Goal: Task Accomplishment & Management: Use online tool/utility

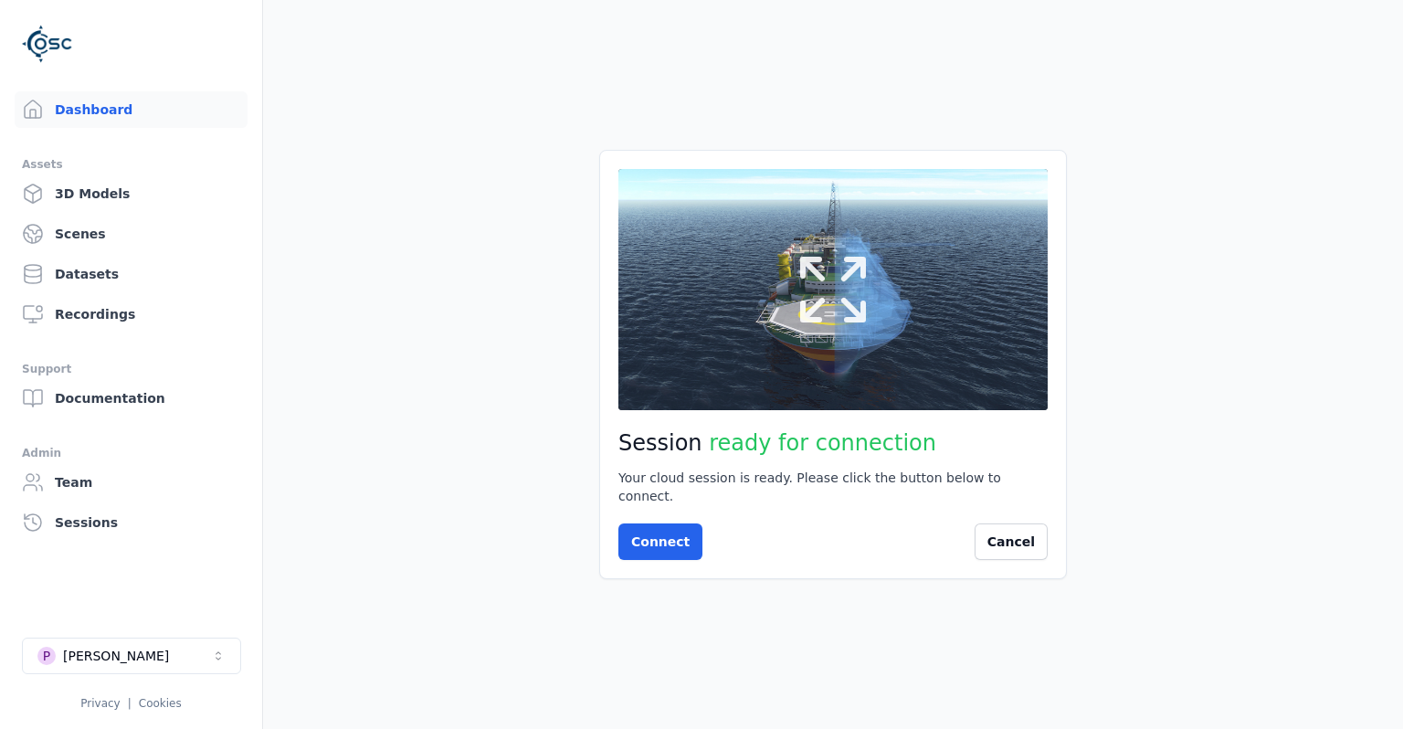
click at [882, 386] on button at bounding box center [833, 289] width 429 height 241
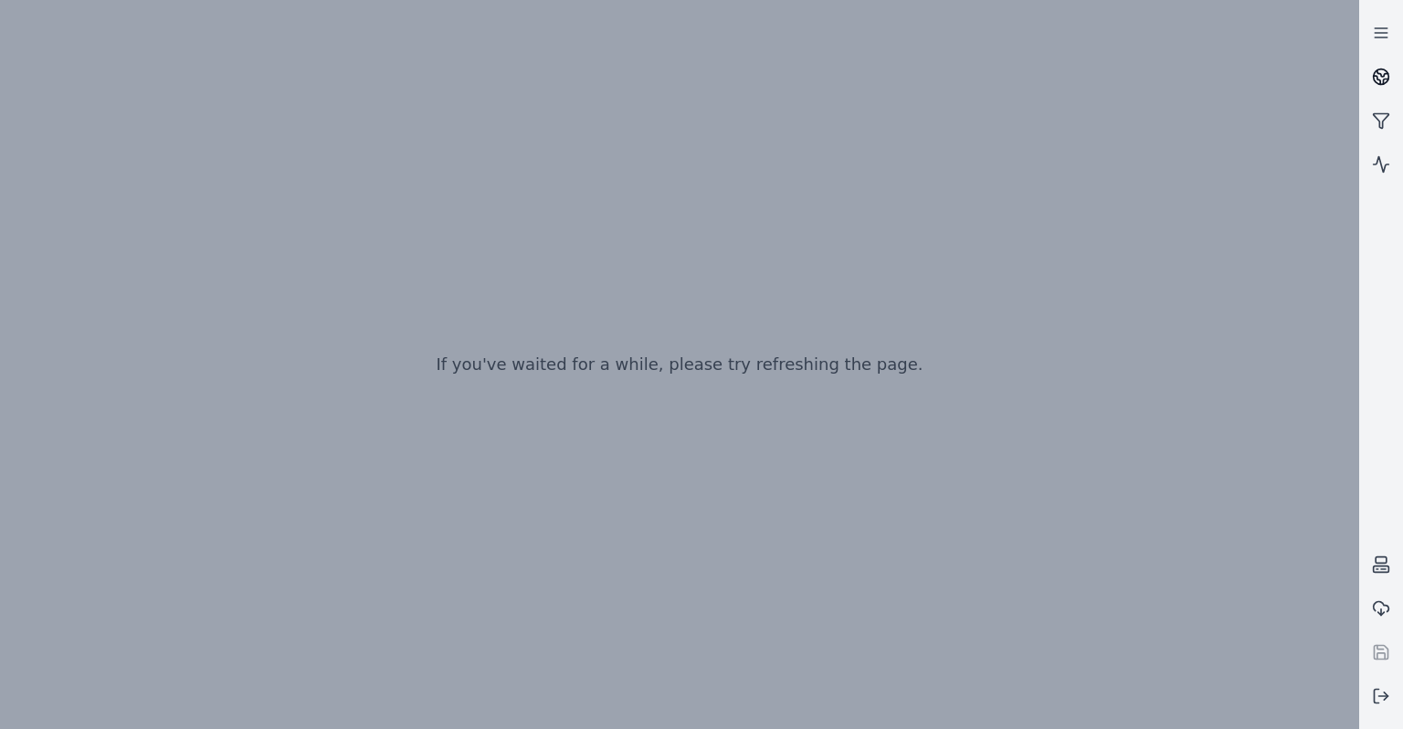
click at [1376, 78] on icon at bounding box center [1381, 77] width 18 height 18
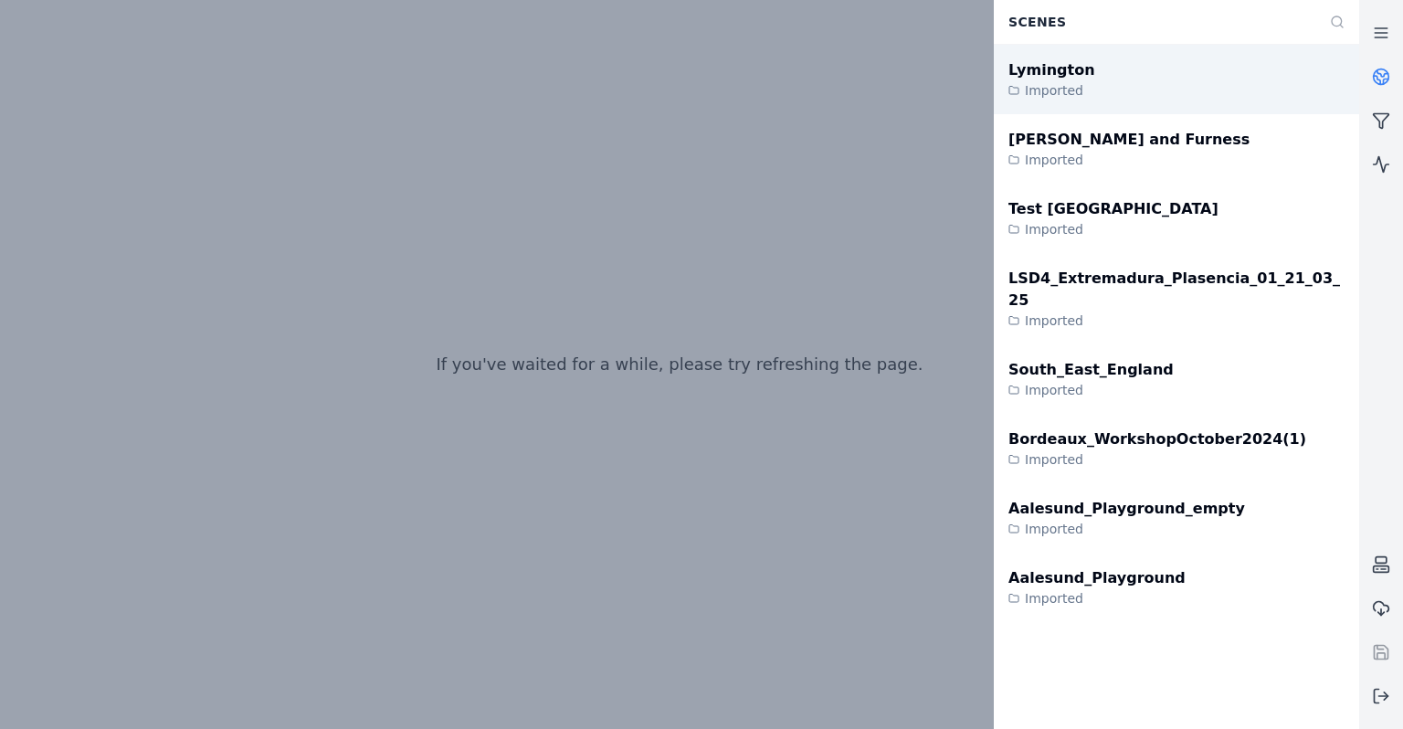
click at [1210, 79] on div "Lymington Imported" at bounding box center [1176, 79] width 365 height 69
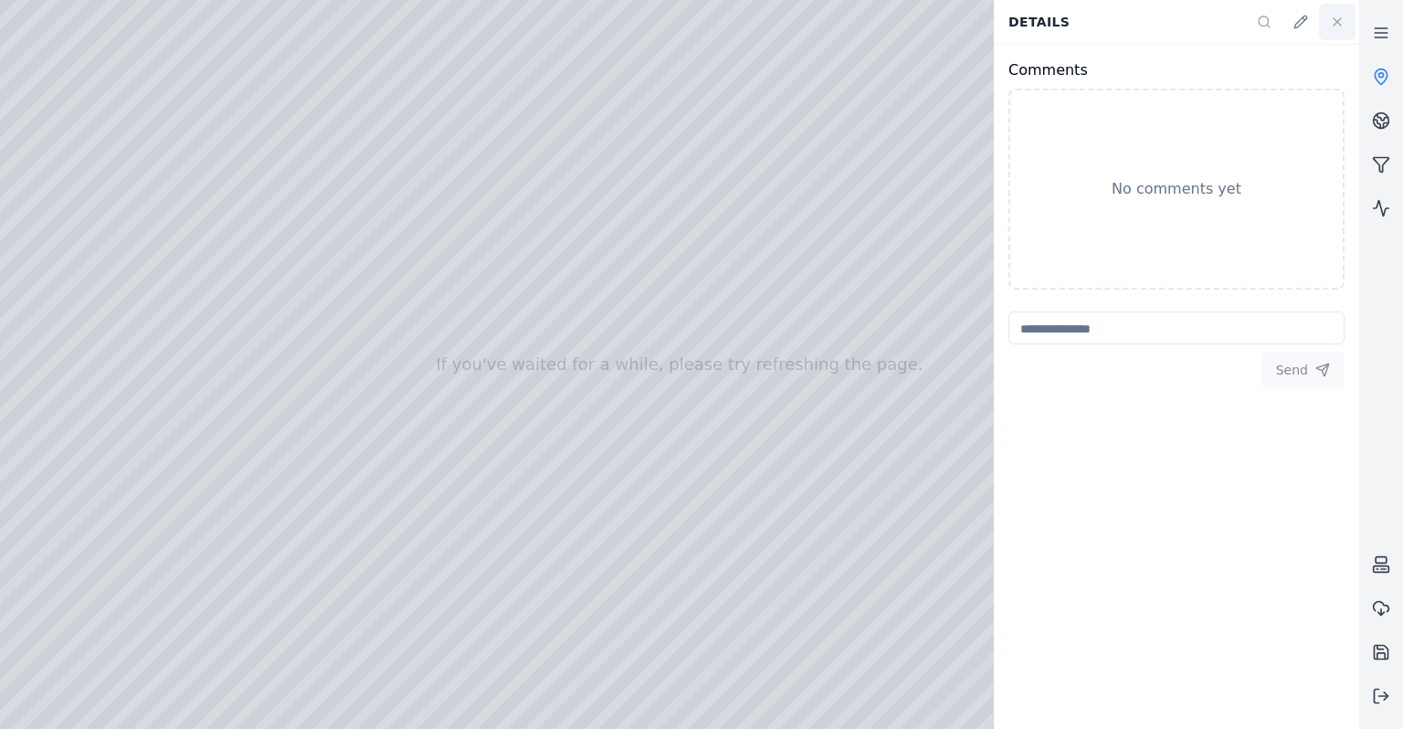
click at [1339, 26] on icon at bounding box center [1337, 22] width 15 height 15
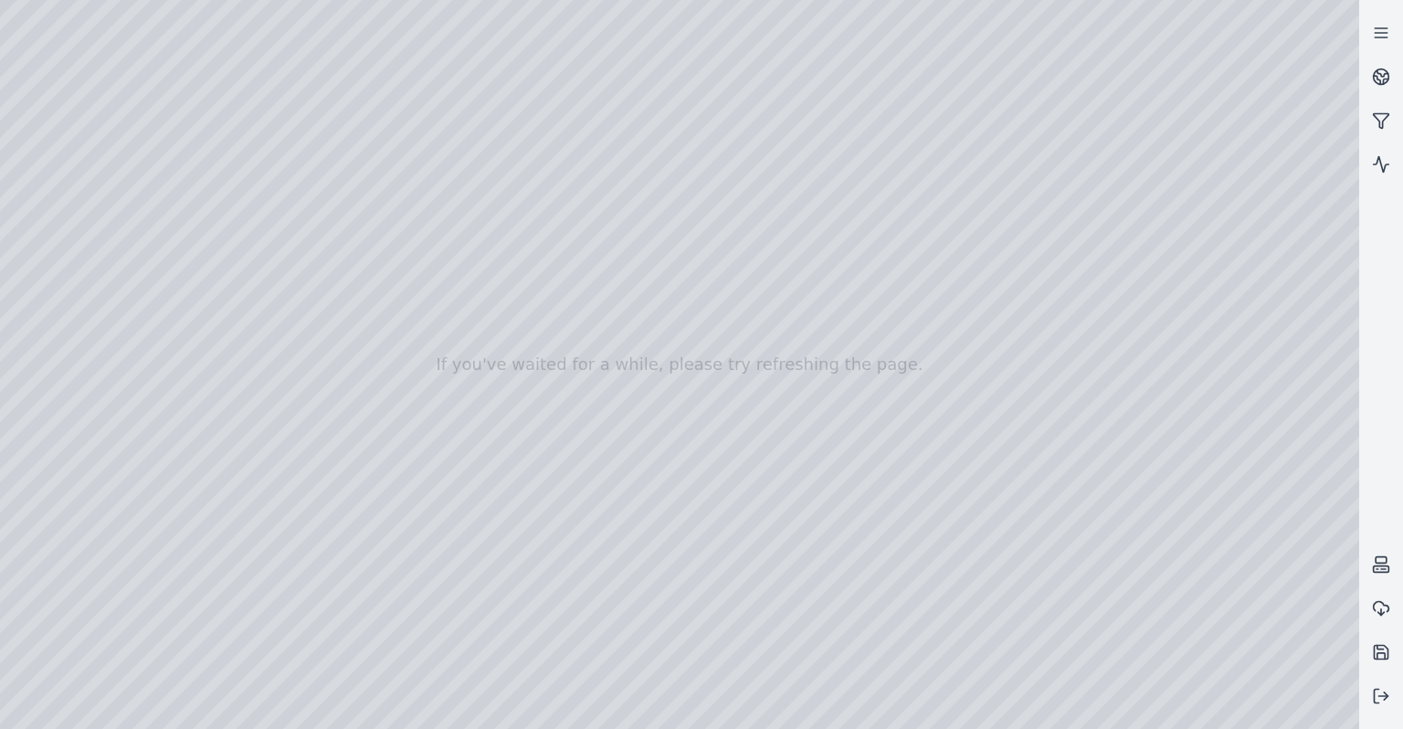
drag, startPoint x: 725, startPoint y: 356, endPoint x: 599, endPoint y: 466, distance: 167.1
drag, startPoint x: 669, startPoint y: 495, endPoint x: 620, endPoint y: 495, distance: 48.4
click at [625, 492] on div at bounding box center [679, 364] width 1359 height 729
click at [1193, 115] on div at bounding box center [679, 364] width 1359 height 729
drag, startPoint x: 766, startPoint y: 455, endPoint x: 727, endPoint y: 417, distance: 54.3
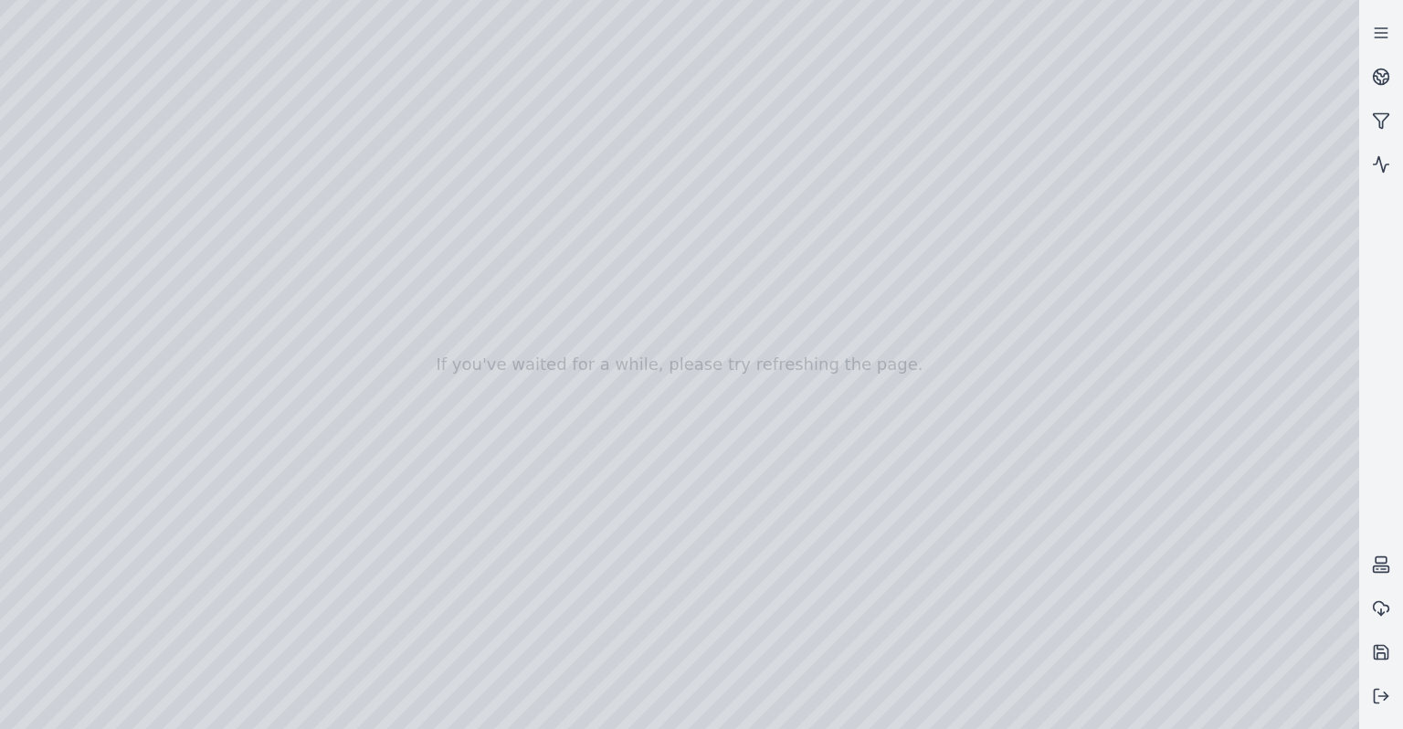
click at [800, 385] on div at bounding box center [679, 364] width 1359 height 729
click at [1230, 194] on div at bounding box center [679, 364] width 1359 height 729
click at [1241, 192] on div at bounding box center [679, 364] width 1359 height 729
click at [766, 397] on div at bounding box center [679, 364] width 1359 height 729
click at [1218, 196] on div at bounding box center [679, 364] width 1359 height 729
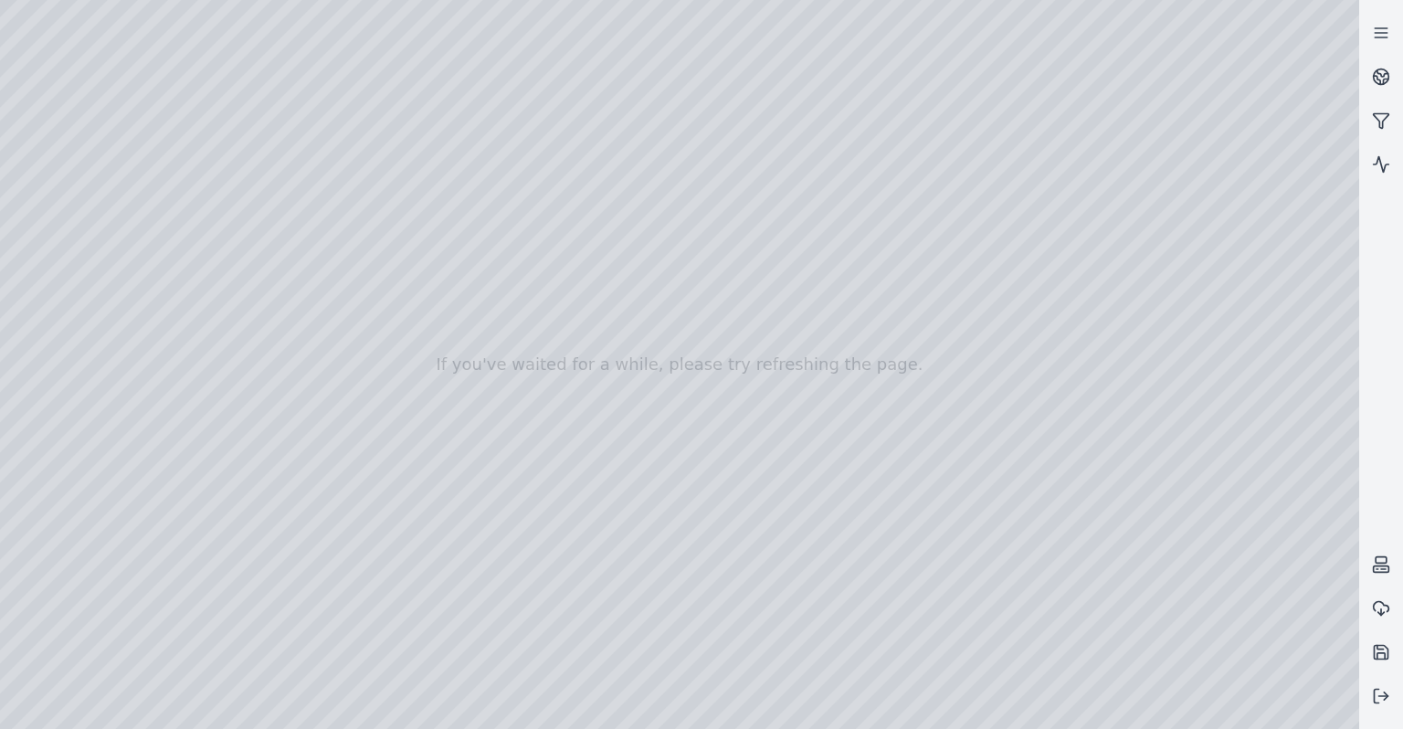
click at [731, 415] on div at bounding box center [679, 364] width 1359 height 729
click at [1234, 192] on div at bounding box center [679, 364] width 1359 height 729
click at [951, 439] on div at bounding box center [679, 364] width 1359 height 729
drag, startPoint x: 928, startPoint y: 448, endPoint x: 714, endPoint y: 596, distance: 260.0
drag, startPoint x: 711, startPoint y: 591, endPoint x: 672, endPoint y: 607, distance: 41.4
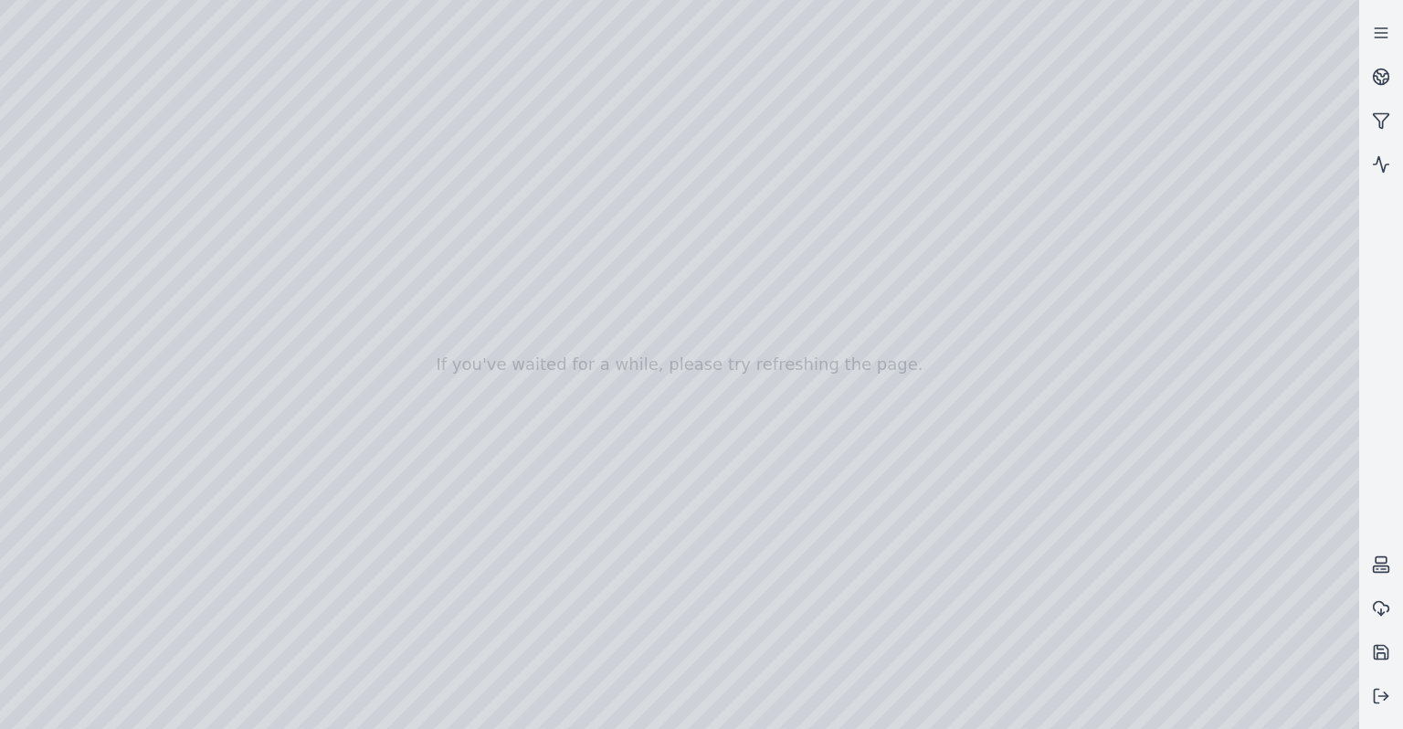
drag, startPoint x: 756, startPoint y: 548, endPoint x: 554, endPoint y: 621, distance: 214.7
drag, startPoint x: 693, startPoint y: 521, endPoint x: 641, endPoint y: 535, distance: 53.2
drag, startPoint x: 624, startPoint y: 576, endPoint x: 445, endPoint y: 538, distance: 183.1
drag, startPoint x: 445, startPoint y: 538, endPoint x: 478, endPoint y: 537, distance: 32.9
drag, startPoint x: 613, startPoint y: 492, endPoint x: 780, endPoint y: 468, distance: 169.0
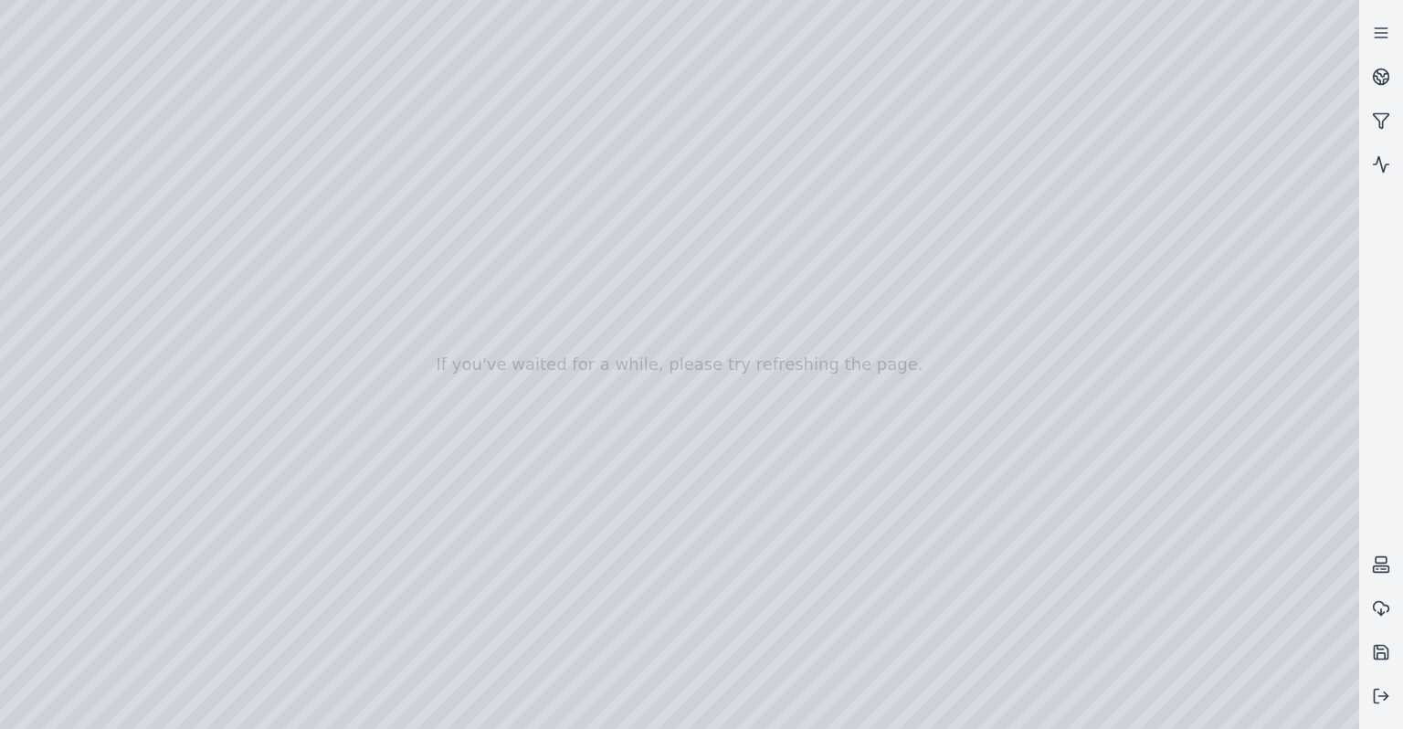
drag, startPoint x: 678, startPoint y: 285, endPoint x: 729, endPoint y: 689, distance: 407.0
drag, startPoint x: 631, startPoint y: 335, endPoint x: 661, endPoint y: 623, distance: 289.4
drag, startPoint x: 562, startPoint y: 360, endPoint x: 591, endPoint y: 655, distance: 296.5
drag, startPoint x: 710, startPoint y: 492, endPoint x: 356, endPoint y: 494, distance: 353.6
drag, startPoint x: 351, startPoint y: 455, endPoint x: 1106, endPoint y: 538, distance: 760.1
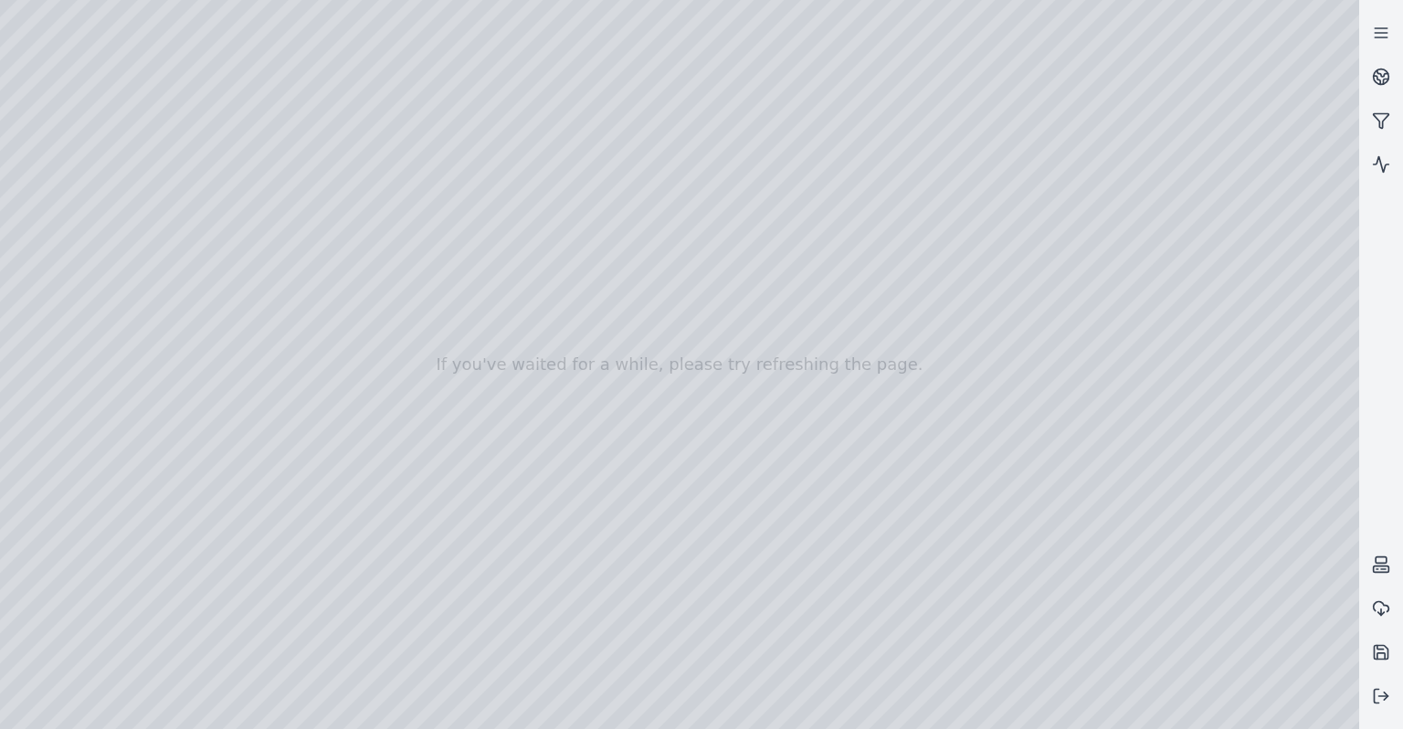
drag, startPoint x: 473, startPoint y: 466, endPoint x: 1120, endPoint y: 523, distance: 649.3
drag, startPoint x: 445, startPoint y: 443, endPoint x: 965, endPoint y: 462, distance: 520.2
drag, startPoint x: 598, startPoint y: 480, endPoint x: 967, endPoint y: 545, distance: 374.8
drag, startPoint x: 820, startPoint y: 537, endPoint x: 989, endPoint y: 218, distance: 361.3
drag, startPoint x: 693, startPoint y: 552, endPoint x: 972, endPoint y: 272, distance: 394.7
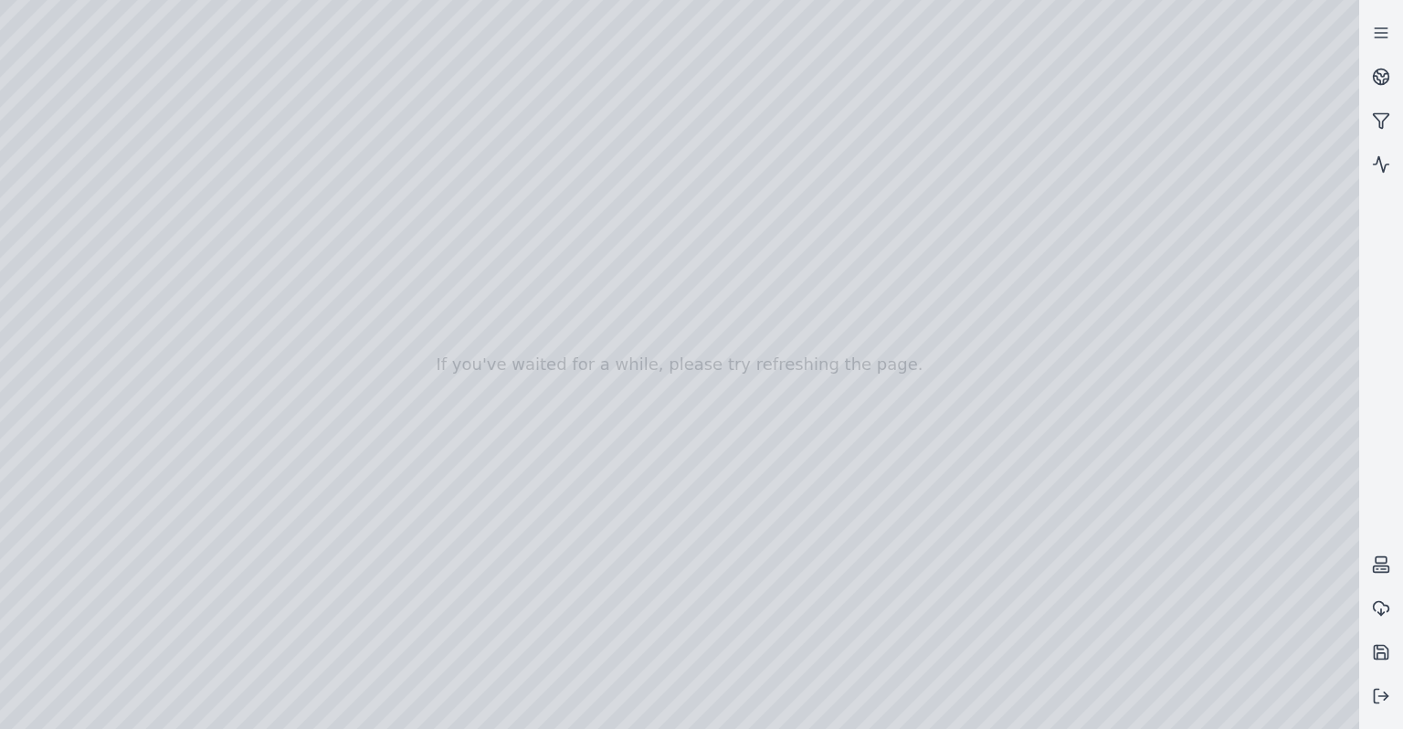
click at [357, 367] on div at bounding box center [679, 364] width 1359 height 729
drag, startPoint x: 441, startPoint y: 388, endPoint x: 564, endPoint y: 422, distance: 127.0
click at [388, 439] on div at bounding box center [679, 364] width 1359 height 729
drag, startPoint x: 389, startPoint y: 438, endPoint x: 603, endPoint y: 481, distance: 218.1
drag, startPoint x: 508, startPoint y: 291, endPoint x: 531, endPoint y: 217, distance: 77.4
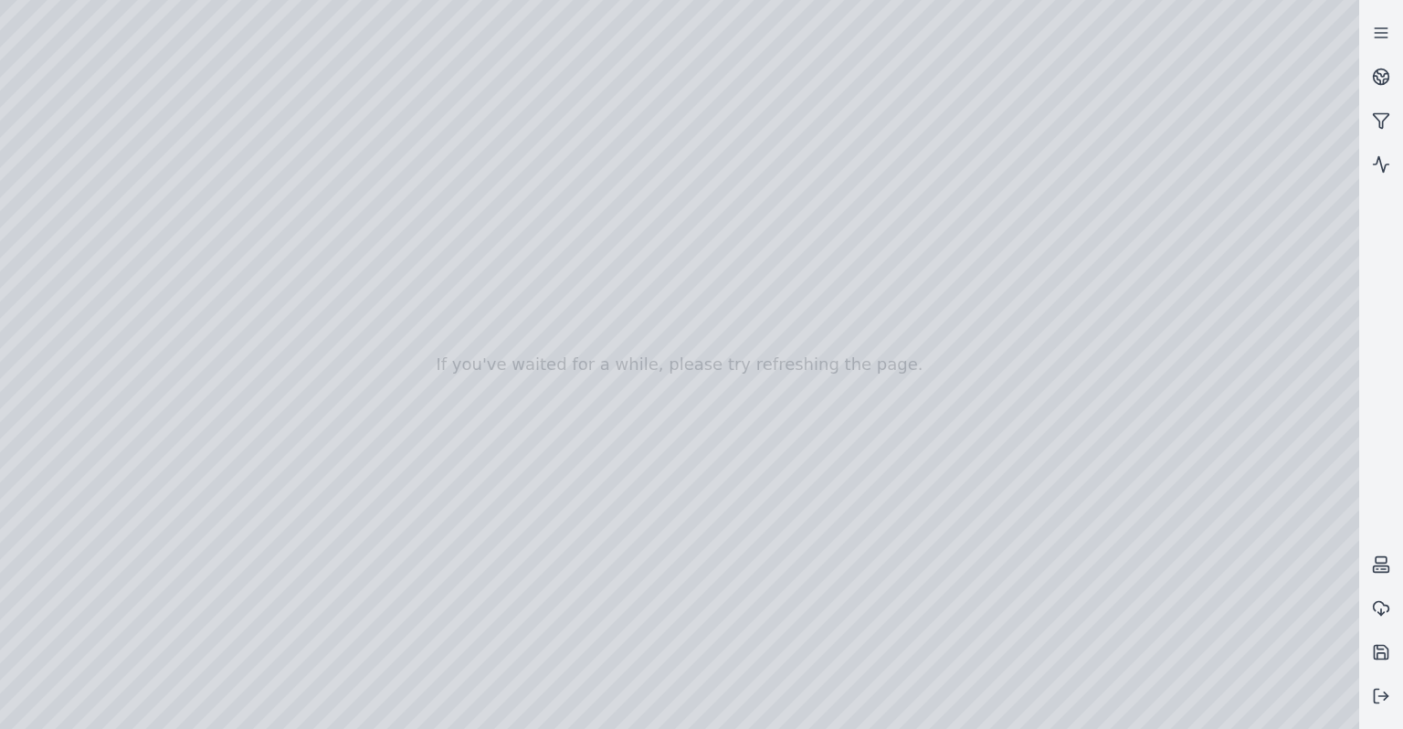
drag, startPoint x: 627, startPoint y: 293, endPoint x: 638, endPoint y: 291, distance: 11.1
click at [1398, 171] on link at bounding box center [1381, 165] width 44 height 44
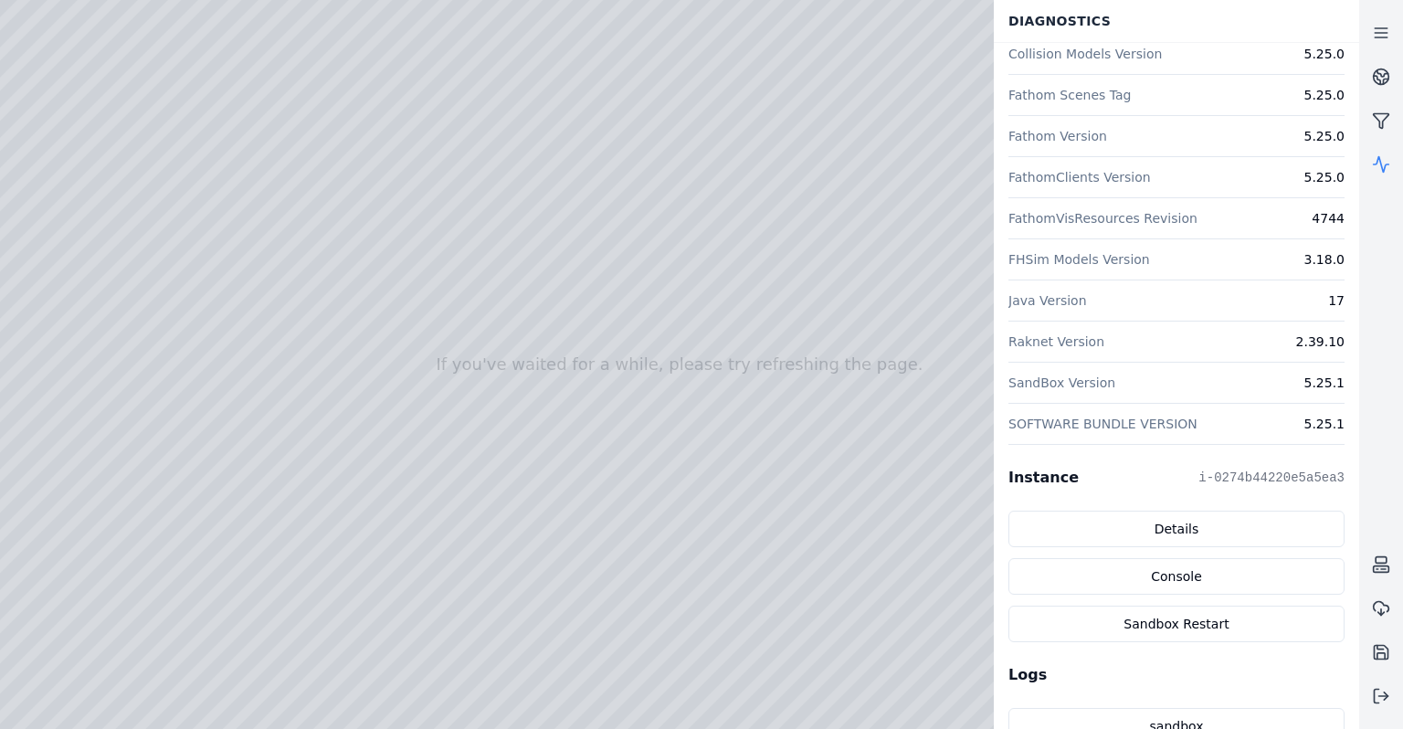
scroll to position [473, 0]
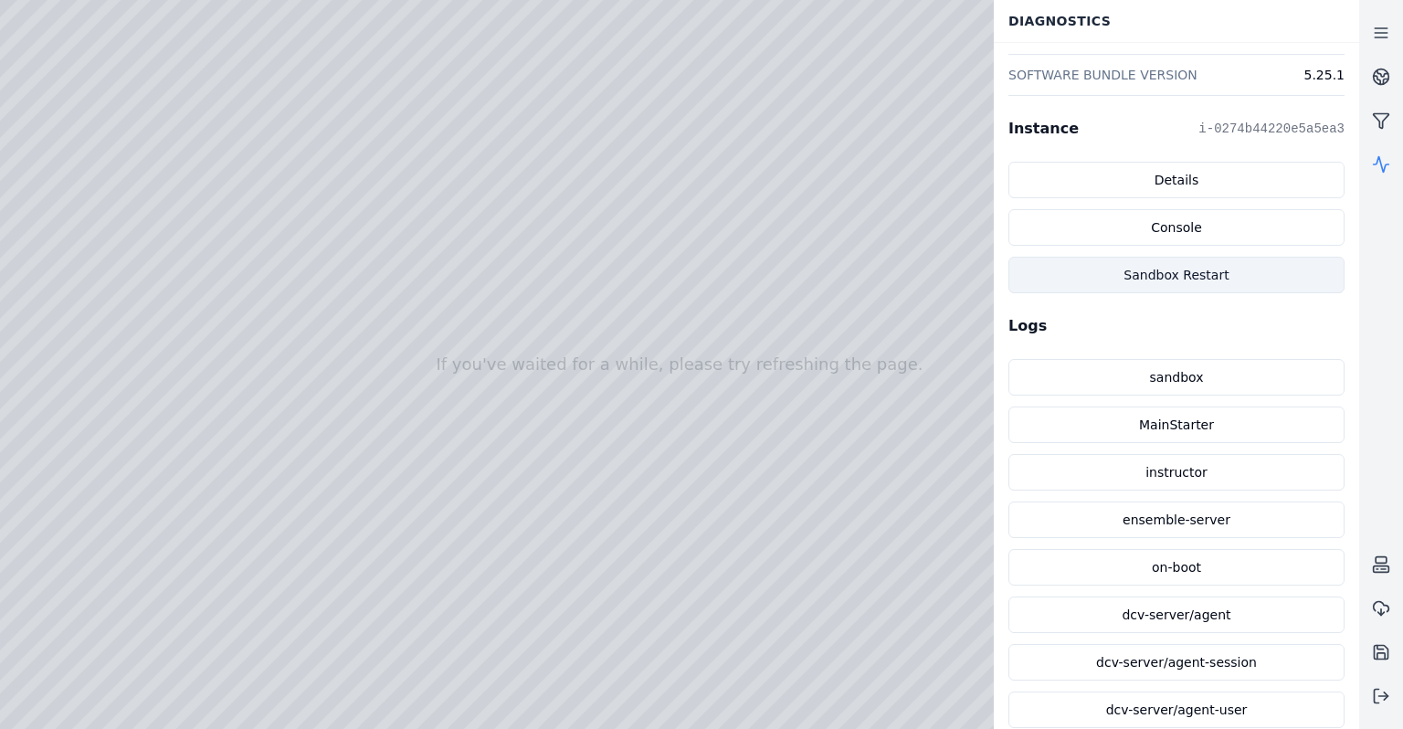
click at [1164, 269] on button "Sandbox Restart" at bounding box center [1177, 275] width 336 height 37
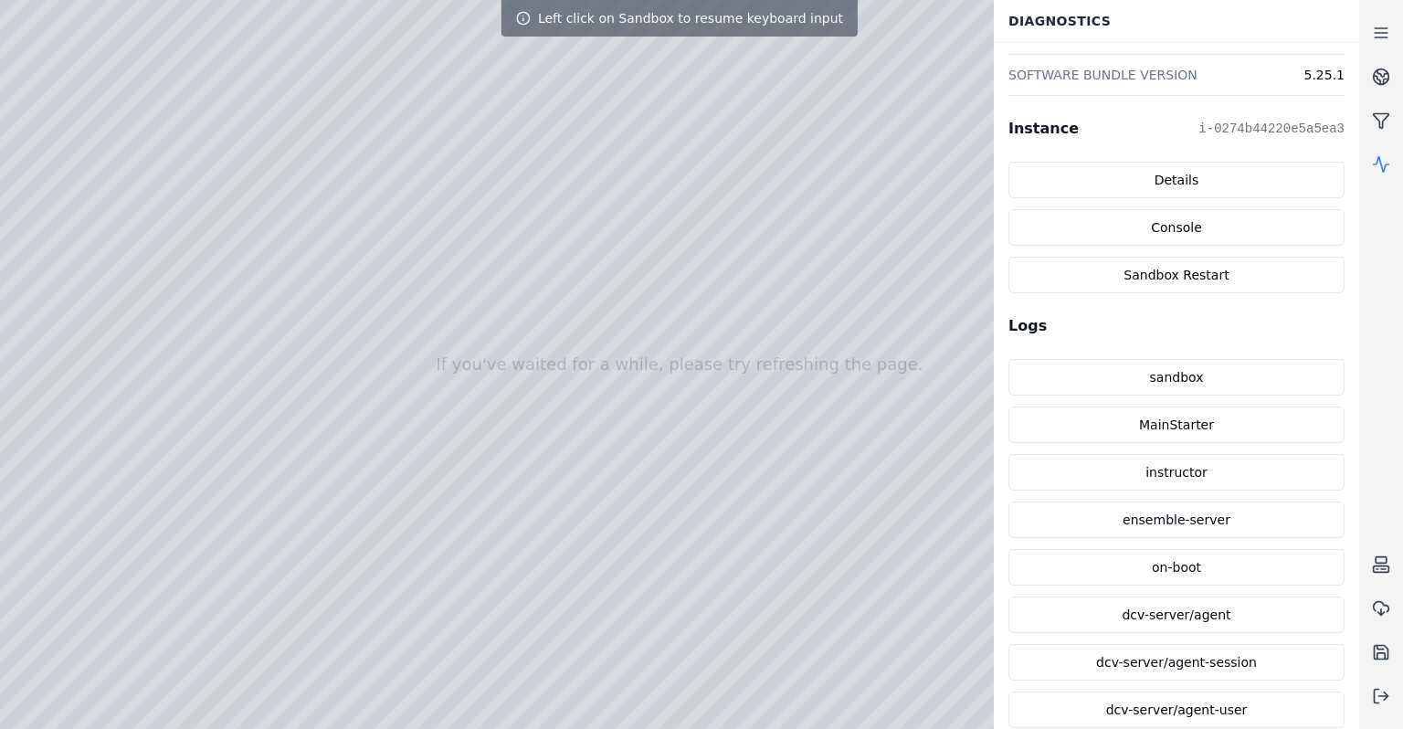
drag, startPoint x: 759, startPoint y: 291, endPoint x: 637, endPoint y: 349, distance: 135.3
click at [565, 386] on div at bounding box center [679, 364] width 1359 height 729
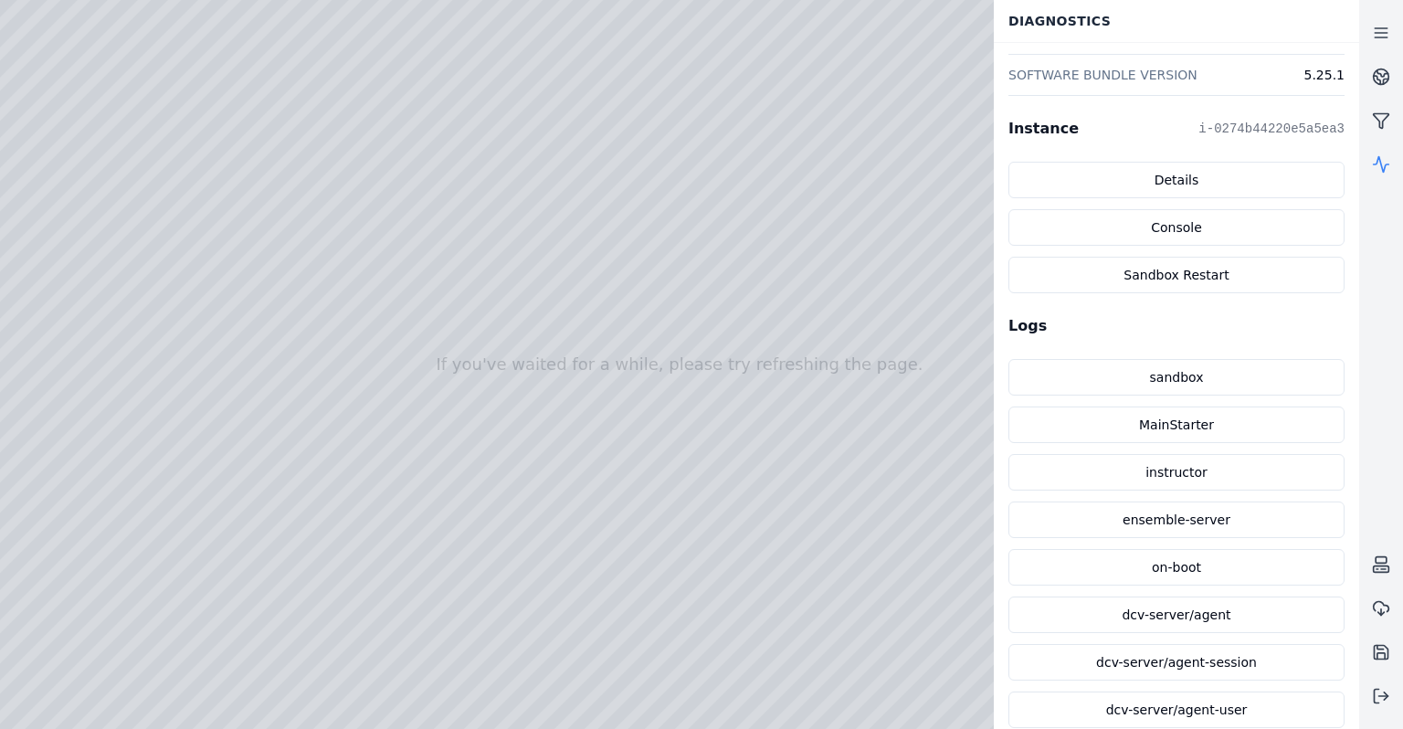
drag, startPoint x: 565, startPoint y: 386, endPoint x: 559, endPoint y: 440, distance: 54.2
drag, startPoint x: 559, startPoint y: 437, endPoint x: 655, endPoint y: 442, distance: 96.1
drag, startPoint x: 795, startPoint y: 347, endPoint x: 856, endPoint y: 294, distance: 81.0
click at [1386, 151] on link at bounding box center [1381, 165] width 44 height 44
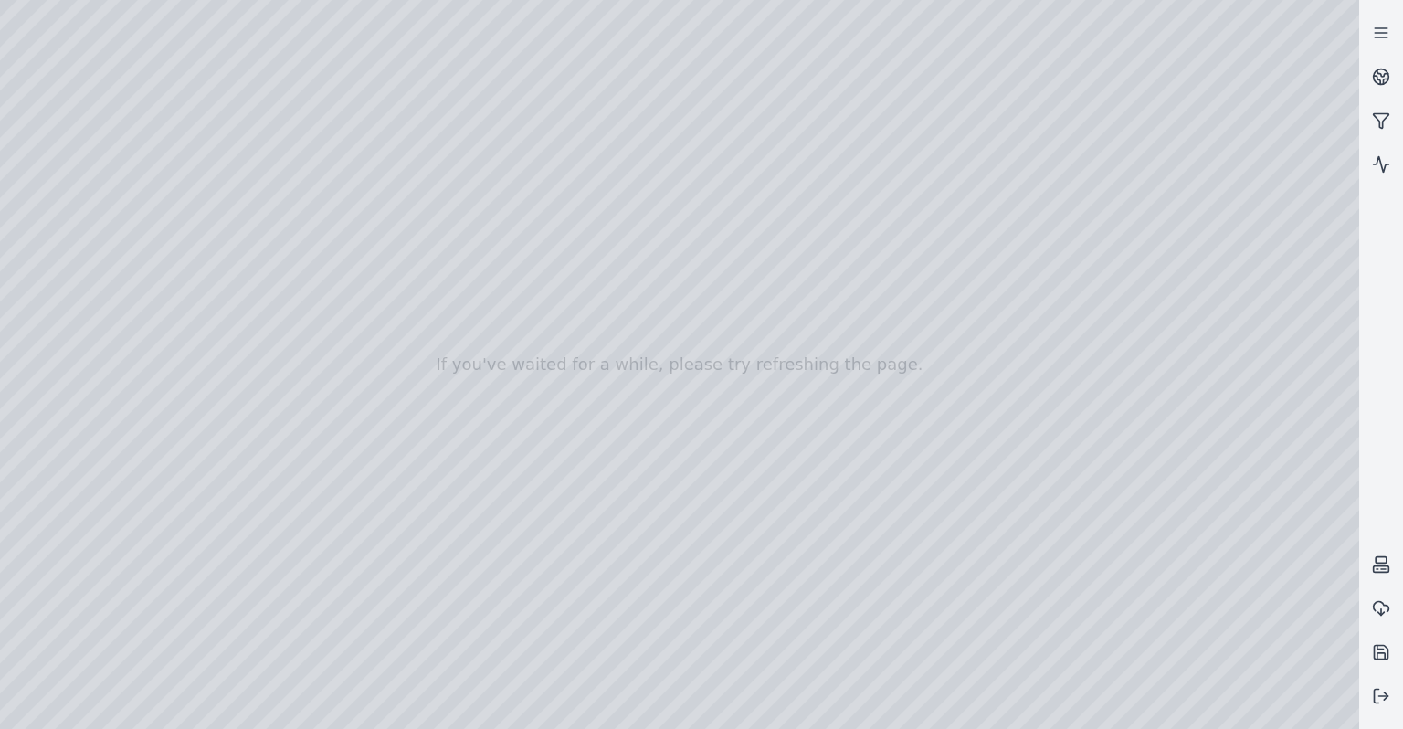
drag, startPoint x: 673, startPoint y: 543, endPoint x: 163, endPoint y: 546, distance: 510.7
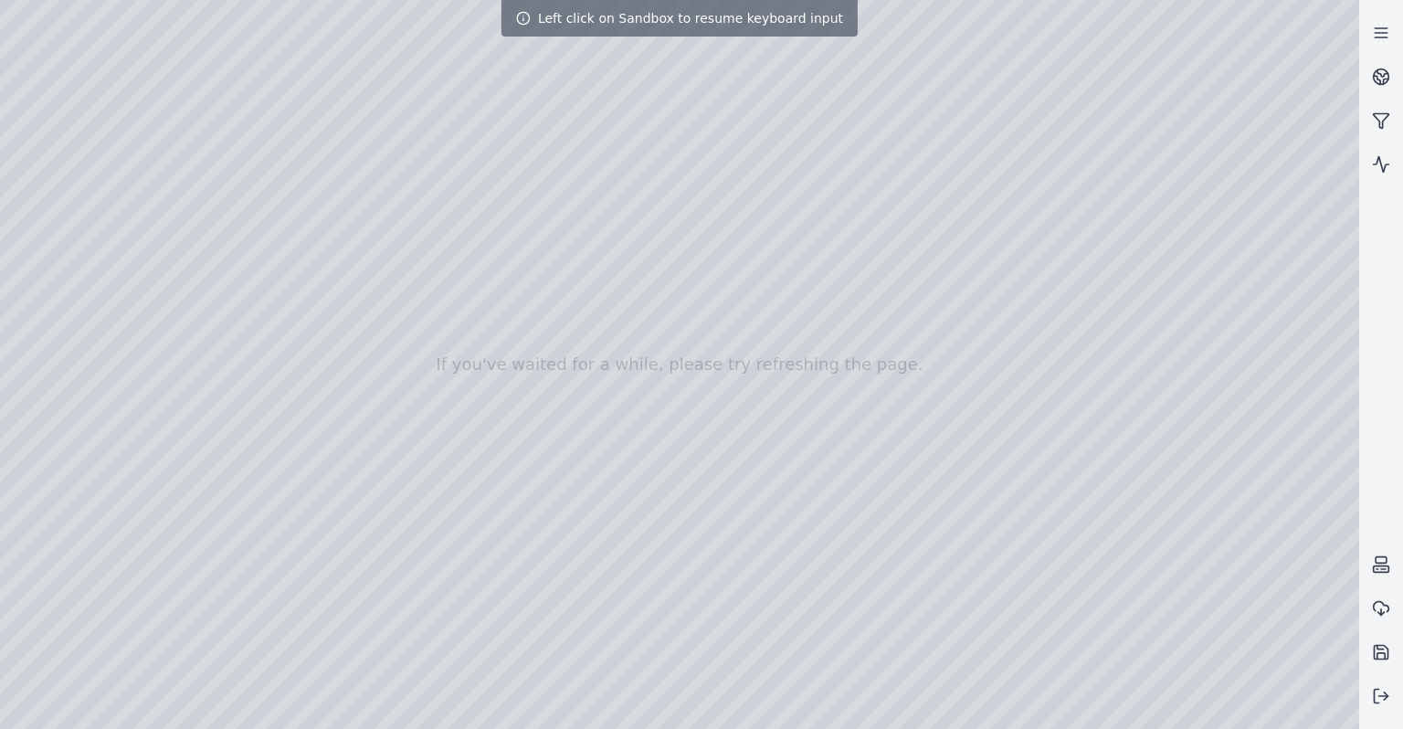
drag, startPoint x: 582, startPoint y: 511, endPoint x: 572, endPoint y: 511, distance: 10.0
click at [587, 502] on div at bounding box center [679, 364] width 1359 height 729
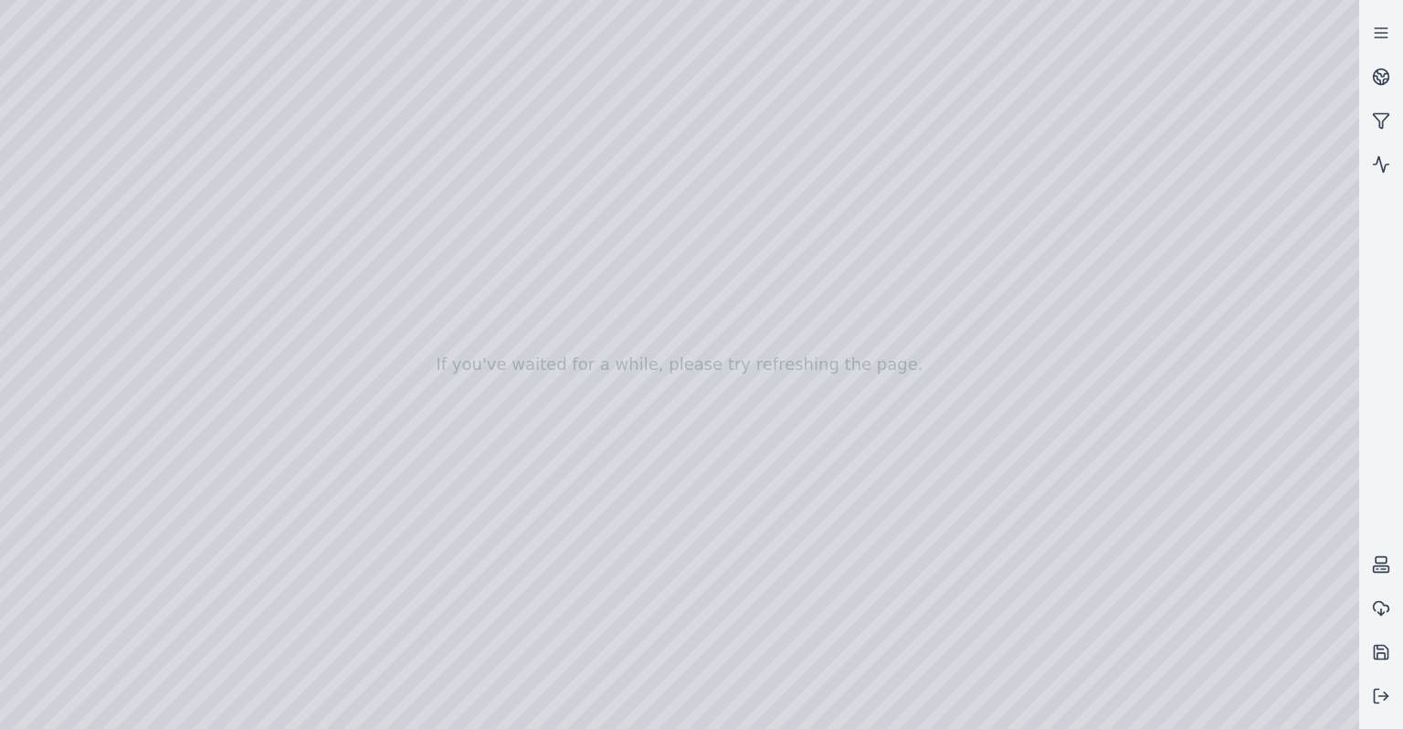
drag, startPoint x: 608, startPoint y: 506, endPoint x: 896, endPoint y: 546, distance: 290.6
drag, startPoint x: 896, startPoint y: 546, endPoint x: 883, endPoint y: 546, distance: 13.7
click at [640, 461] on div at bounding box center [679, 364] width 1359 height 729
click at [1222, 199] on div at bounding box center [679, 364] width 1359 height 729
click at [579, 502] on div at bounding box center [679, 364] width 1359 height 729
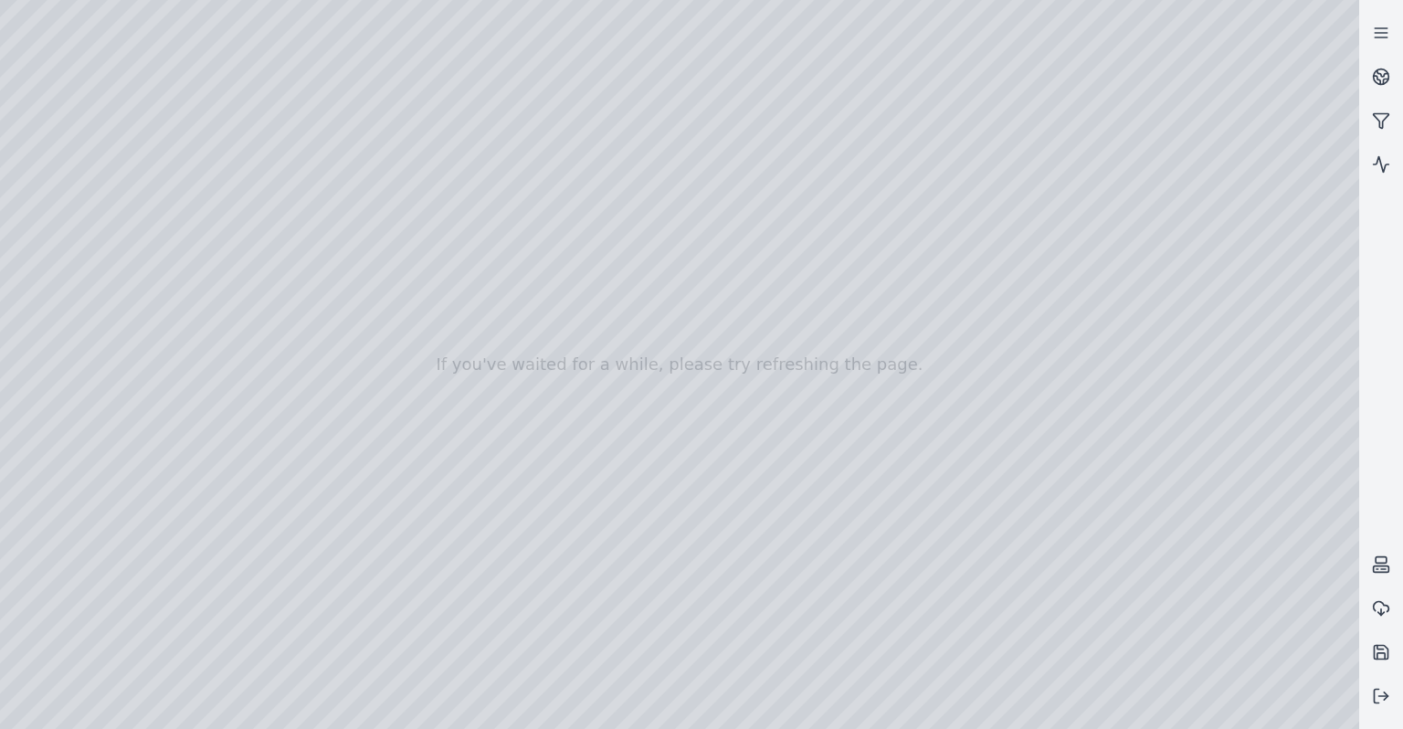
click at [1237, 197] on div at bounding box center [679, 364] width 1359 height 729
click at [666, 437] on div at bounding box center [679, 364] width 1359 height 729
click at [715, 334] on div at bounding box center [679, 364] width 1359 height 729
click at [1193, 199] on div at bounding box center [679, 364] width 1359 height 729
click at [769, 365] on div at bounding box center [679, 364] width 1359 height 729
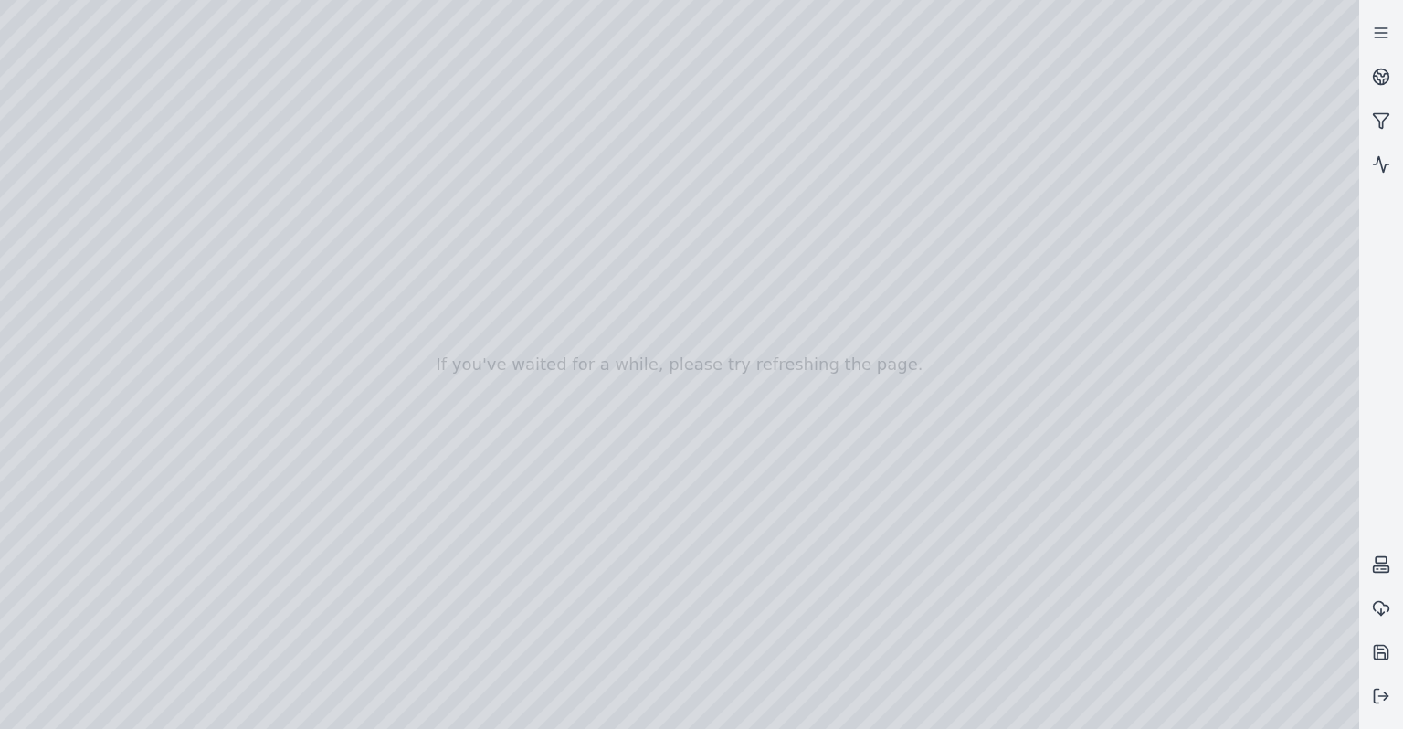
click at [1221, 193] on div at bounding box center [679, 364] width 1359 height 729
click at [678, 443] on div at bounding box center [679, 364] width 1359 height 729
click at [1237, 193] on div at bounding box center [679, 364] width 1359 height 729
click at [643, 313] on div at bounding box center [679, 364] width 1359 height 729
click at [1231, 196] on div at bounding box center [679, 364] width 1359 height 729
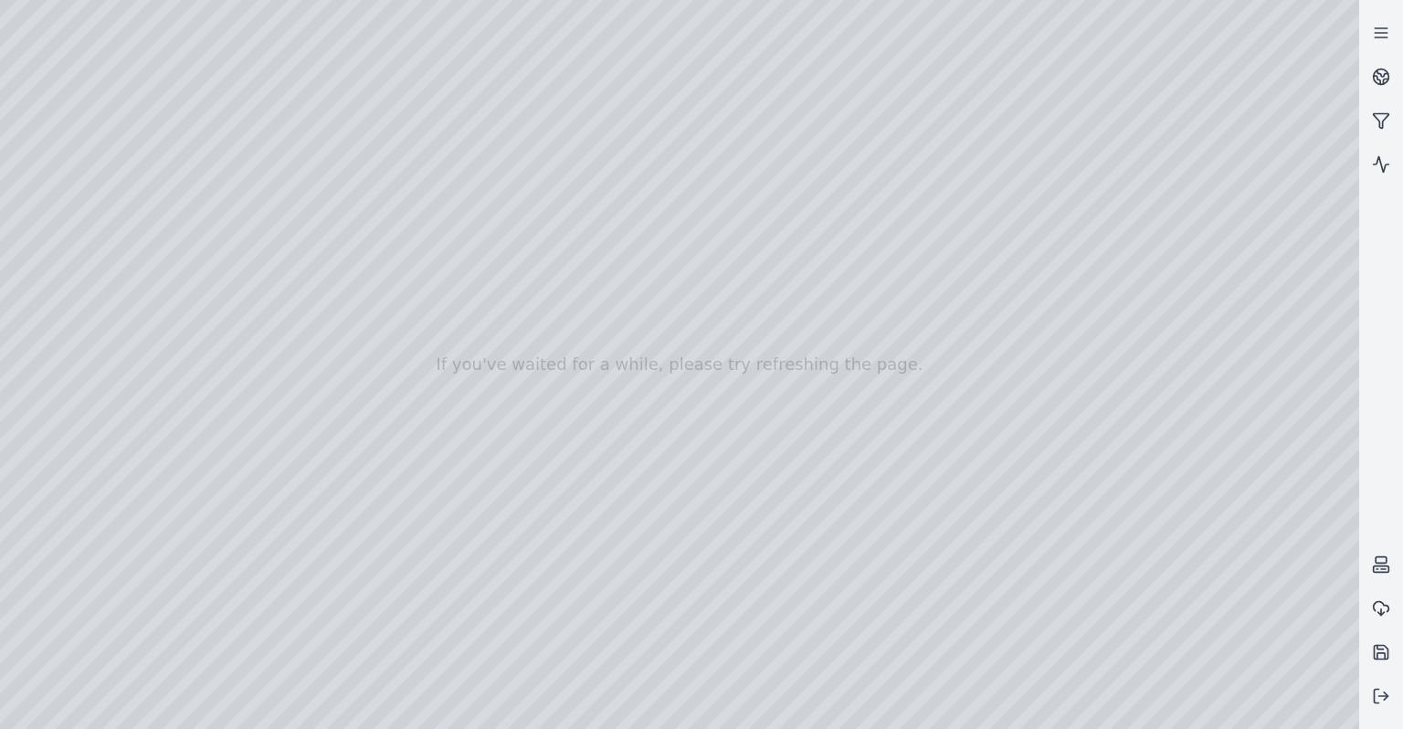
click at [518, 538] on div at bounding box center [679, 364] width 1359 height 729
click at [1219, 194] on div at bounding box center [679, 364] width 1359 height 729
click at [449, 588] on div at bounding box center [679, 364] width 1359 height 729
click at [1206, 196] on div at bounding box center [679, 364] width 1359 height 729
click at [645, 312] on div at bounding box center [679, 364] width 1359 height 729
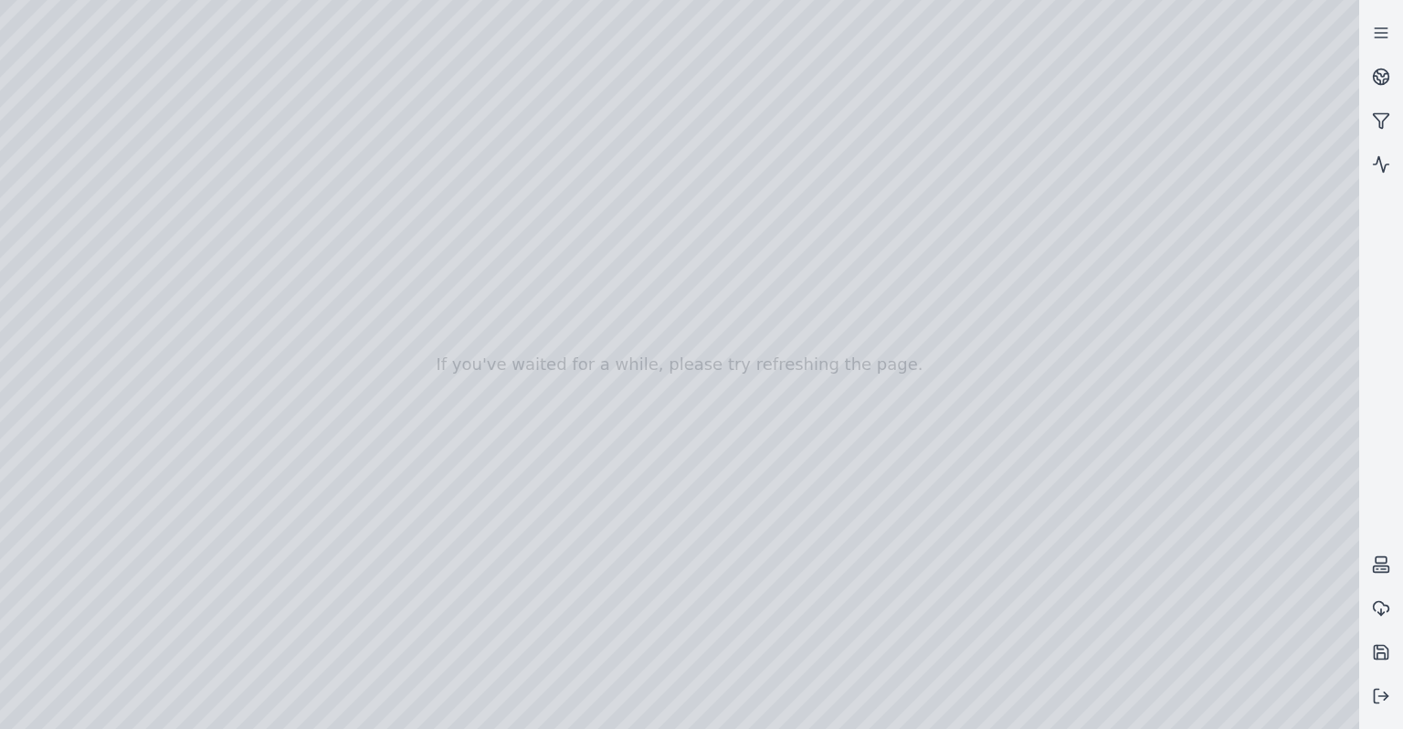
click at [1222, 196] on div at bounding box center [679, 364] width 1359 height 729
click at [1043, 450] on div at bounding box center [679, 364] width 1359 height 729
drag, startPoint x: 899, startPoint y: 482, endPoint x: 1148, endPoint y: 481, distance: 248.5
click at [1004, 526] on div at bounding box center [679, 364] width 1359 height 729
drag, startPoint x: 852, startPoint y: 528, endPoint x: 904, endPoint y: 510, distance: 55.2
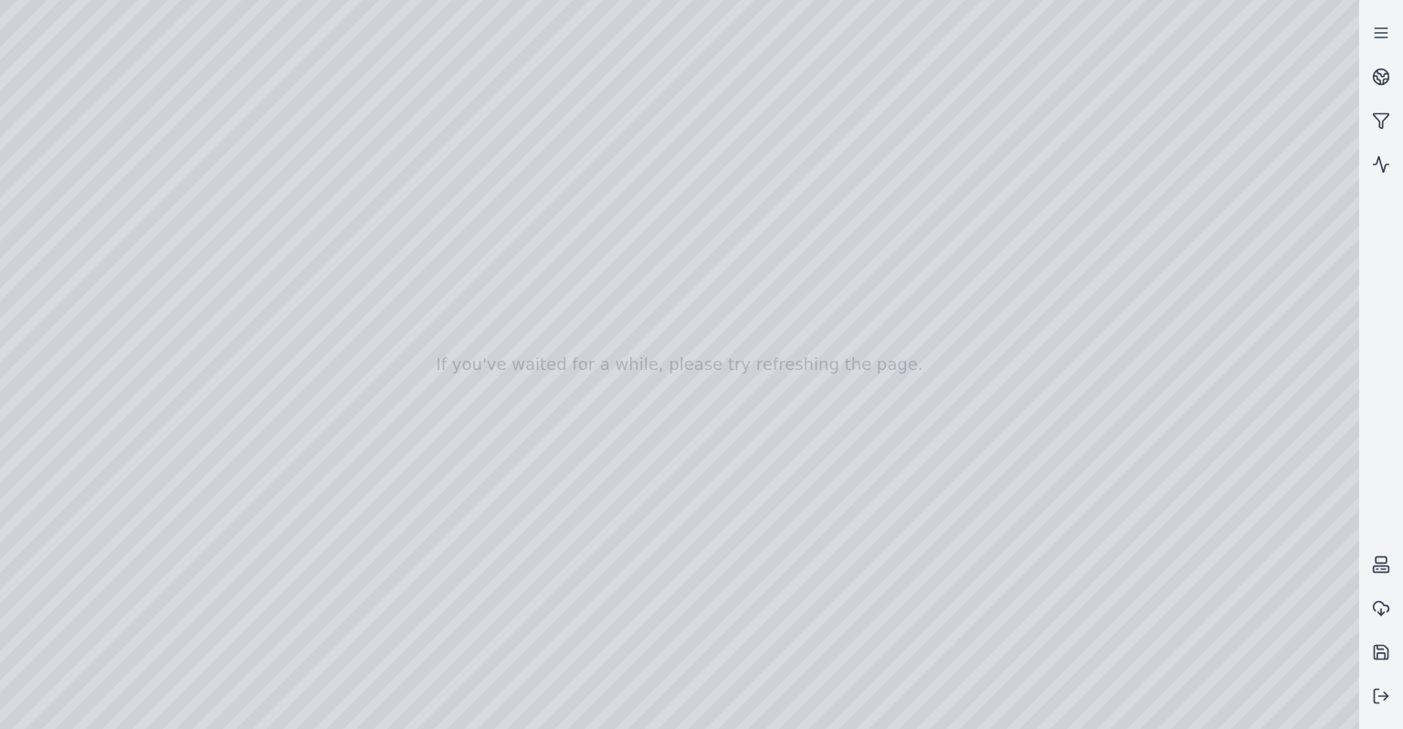
click at [771, 611] on div at bounding box center [679, 364] width 1359 height 729
drag, startPoint x: 789, startPoint y: 561, endPoint x: 498, endPoint y: 559, distance: 291.4
drag, startPoint x: 817, startPoint y: 502, endPoint x: 506, endPoint y: 494, distance: 310.7
click at [464, 317] on div at bounding box center [679, 364] width 1359 height 729
click at [1233, 196] on div at bounding box center [679, 364] width 1359 height 729
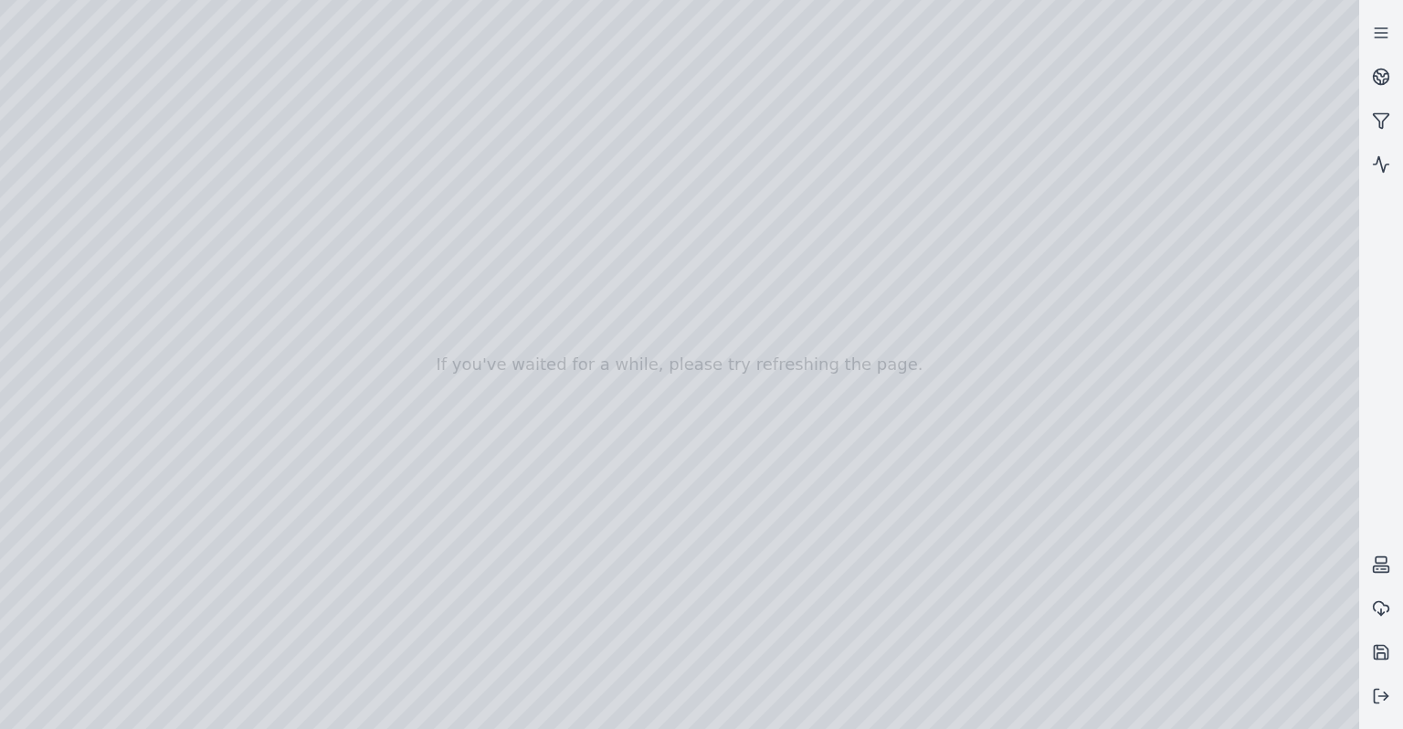
click at [995, 455] on div at bounding box center [679, 364] width 1359 height 729
click at [1237, 196] on div at bounding box center [679, 364] width 1359 height 729
click at [1062, 489] on div at bounding box center [679, 364] width 1359 height 729
click at [1243, 193] on div at bounding box center [679, 364] width 1359 height 729
click at [1237, 196] on div at bounding box center [679, 364] width 1359 height 729
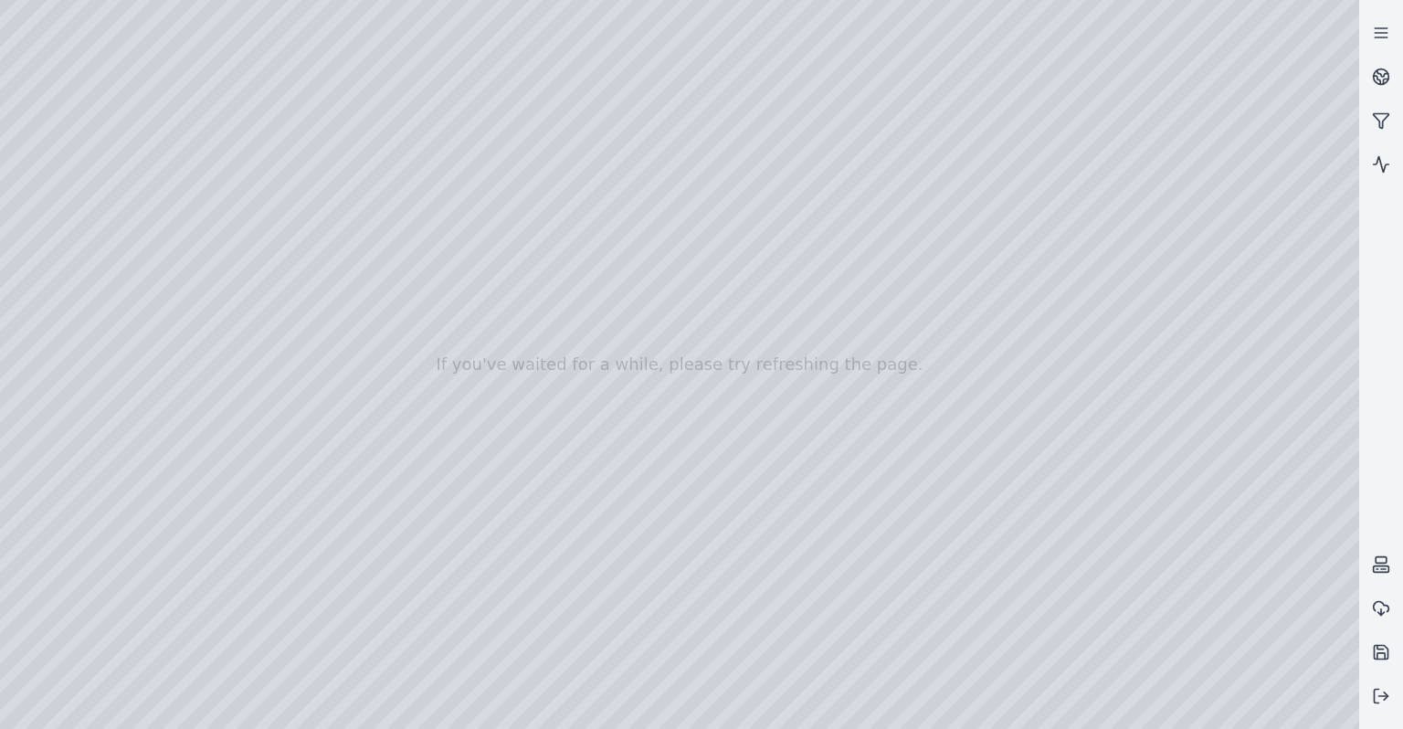
click at [1142, 502] on div at bounding box center [679, 364] width 1359 height 729
click at [1241, 195] on div at bounding box center [679, 364] width 1359 height 729
click at [1138, 499] on div at bounding box center [679, 364] width 1359 height 729
click at [1235, 196] on div at bounding box center [679, 364] width 1359 height 729
click at [1183, 574] on div at bounding box center [679, 364] width 1359 height 729
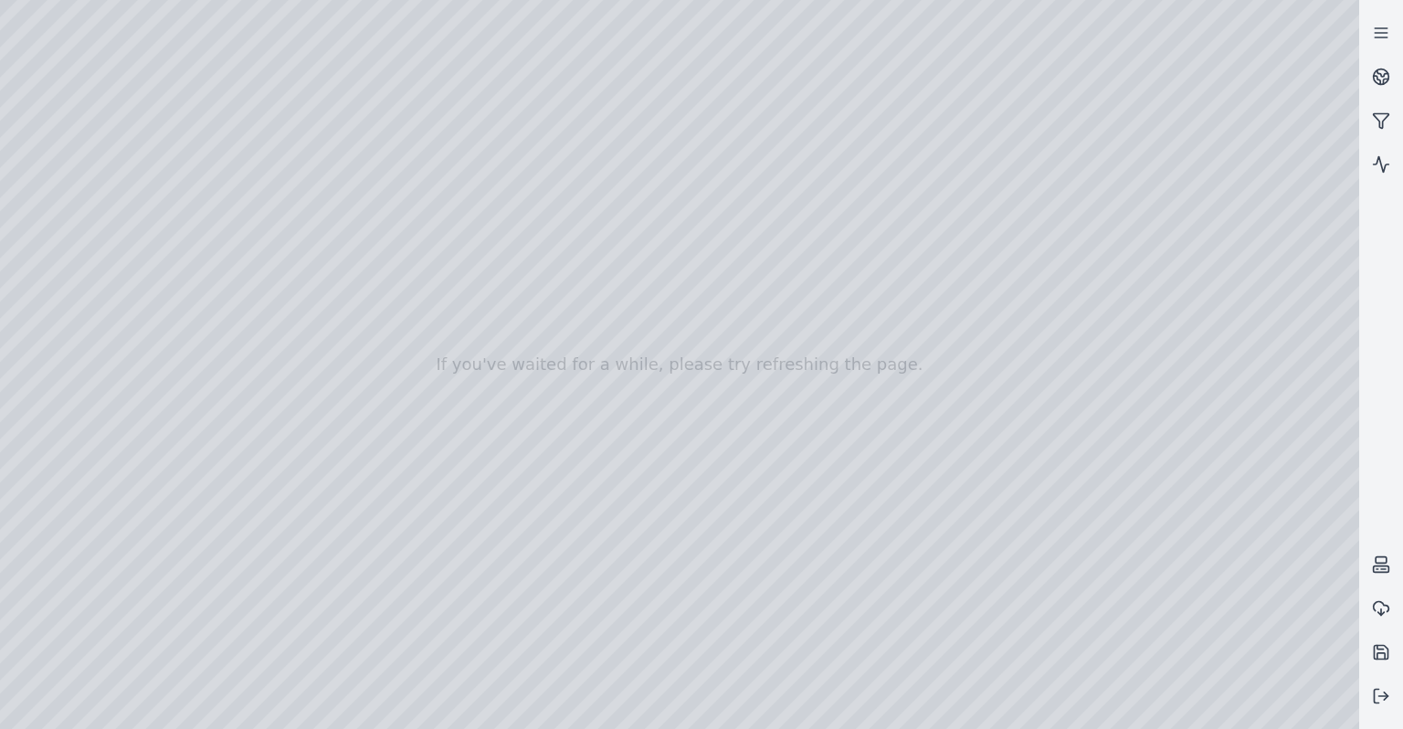
click at [1178, 582] on div at bounding box center [679, 364] width 1359 height 729
click at [1185, 583] on div at bounding box center [679, 364] width 1359 height 729
click at [1195, 592] on div at bounding box center [679, 364] width 1359 height 729
click at [1222, 582] on div at bounding box center [679, 364] width 1359 height 729
click at [1200, 588] on div at bounding box center [679, 364] width 1359 height 729
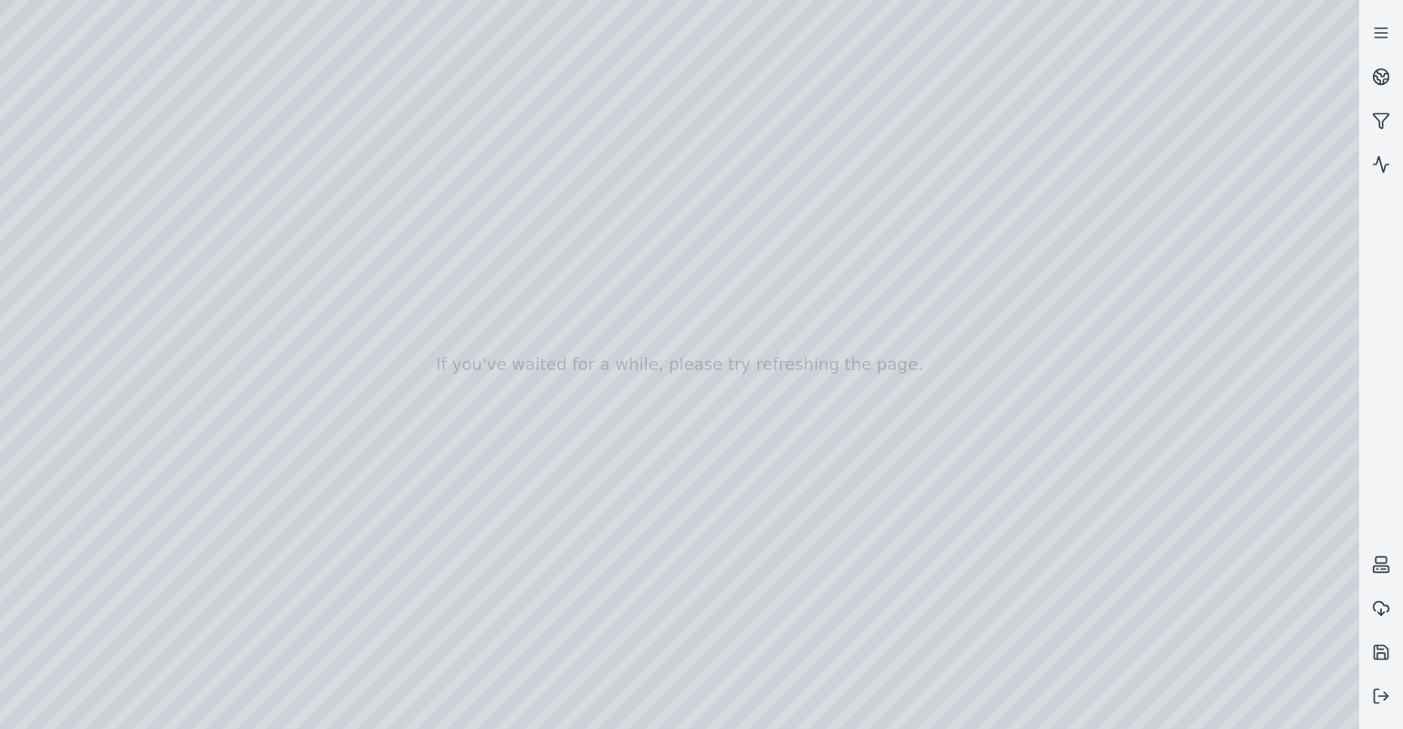
drag, startPoint x: 1077, startPoint y: 608, endPoint x: 1106, endPoint y: 608, distance: 29.2
click at [1058, 540] on div at bounding box center [679, 364] width 1359 height 729
click at [1240, 192] on div at bounding box center [679, 364] width 1359 height 729
click at [987, 491] on div at bounding box center [679, 364] width 1359 height 729
click at [1222, 195] on div at bounding box center [679, 364] width 1359 height 729
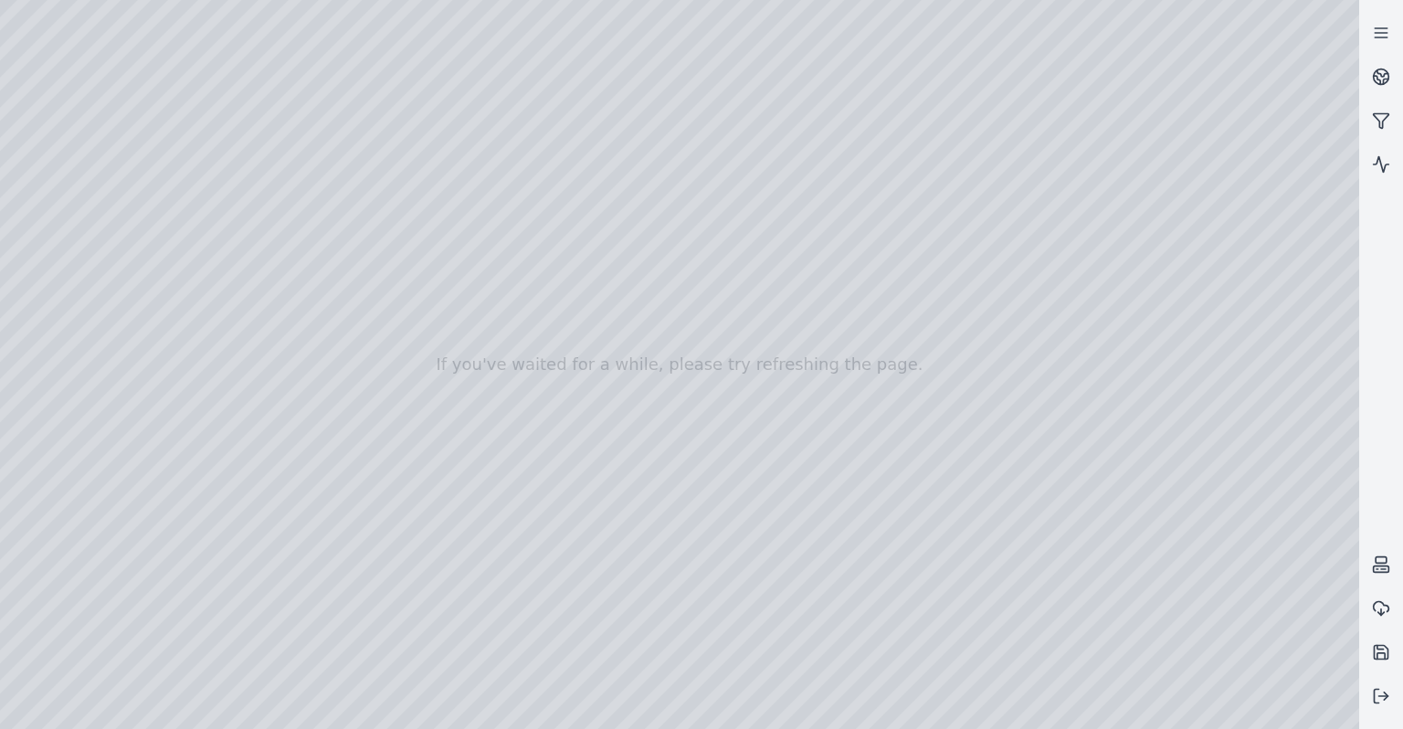
click at [1155, 532] on div at bounding box center [679, 364] width 1359 height 729
drag, startPoint x: 1086, startPoint y: 579, endPoint x: 1072, endPoint y: 582, distance: 14.9
click at [974, 568] on div at bounding box center [679, 364] width 1359 height 729
drag, startPoint x: 764, startPoint y: 564, endPoint x: 686, endPoint y: 554, distance: 78.3
click at [664, 278] on div at bounding box center [679, 364] width 1359 height 729
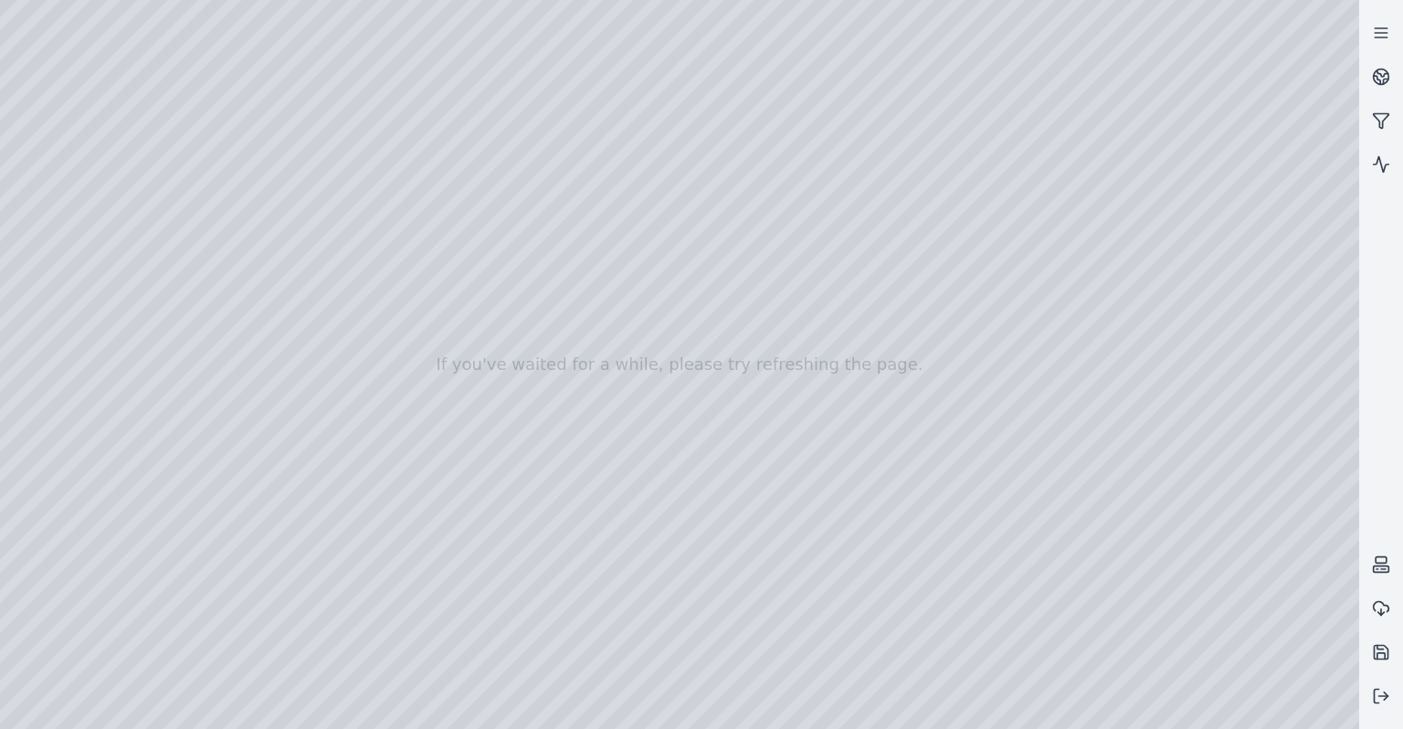
click at [1237, 195] on div at bounding box center [679, 364] width 1359 height 729
click at [681, 278] on div at bounding box center [679, 364] width 1359 height 729
click at [1241, 193] on div at bounding box center [679, 364] width 1359 height 729
click at [728, 277] on div at bounding box center [679, 364] width 1359 height 729
click at [1239, 195] on div at bounding box center [679, 364] width 1359 height 729
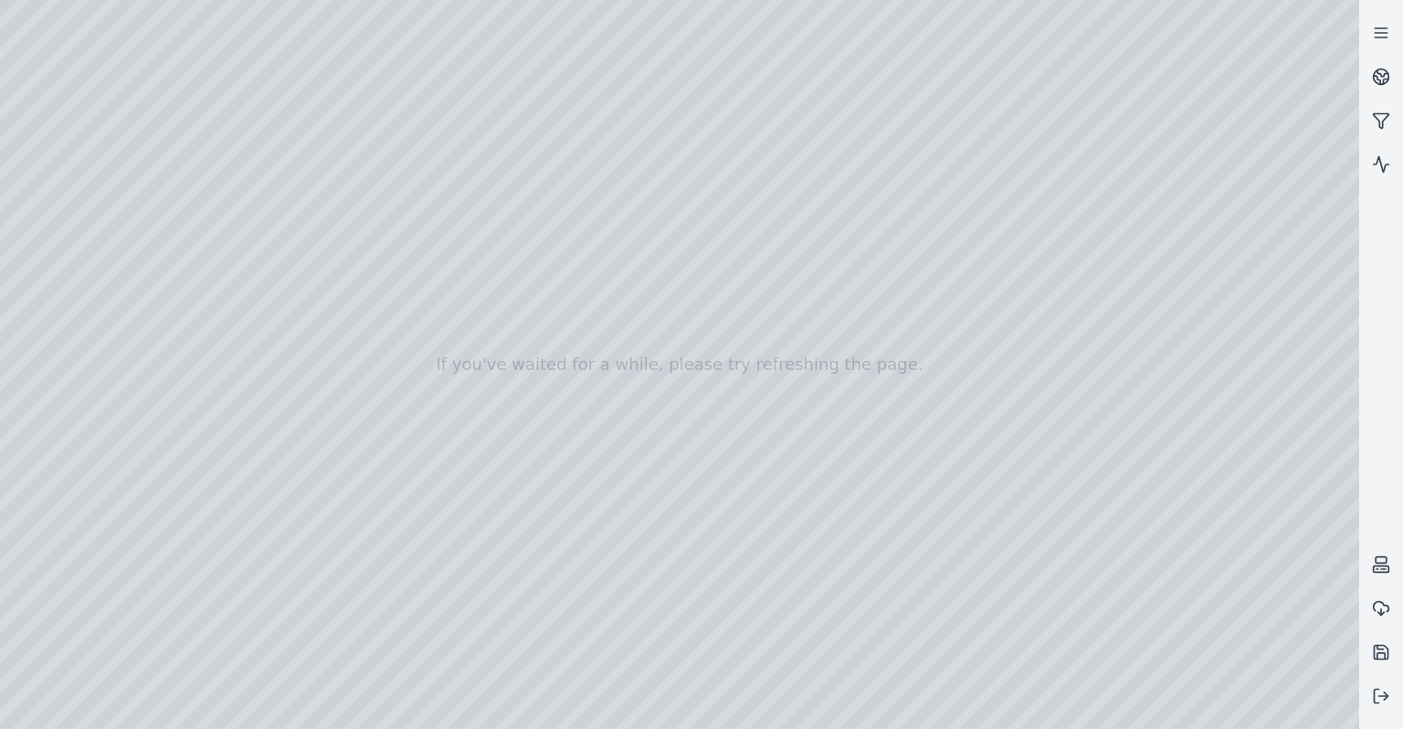
drag, startPoint x: 799, startPoint y: 378, endPoint x: 778, endPoint y: 406, distance: 34.5
click at [790, 370] on div at bounding box center [679, 364] width 1359 height 729
click at [1234, 198] on div at bounding box center [679, 364] width 1359 height 729
click at [888, 492] on div at bounding box center [679, 364] width 1359 height 729
click at [1222, 194] on div at bounding box center [679, 364] width 1359 height 729
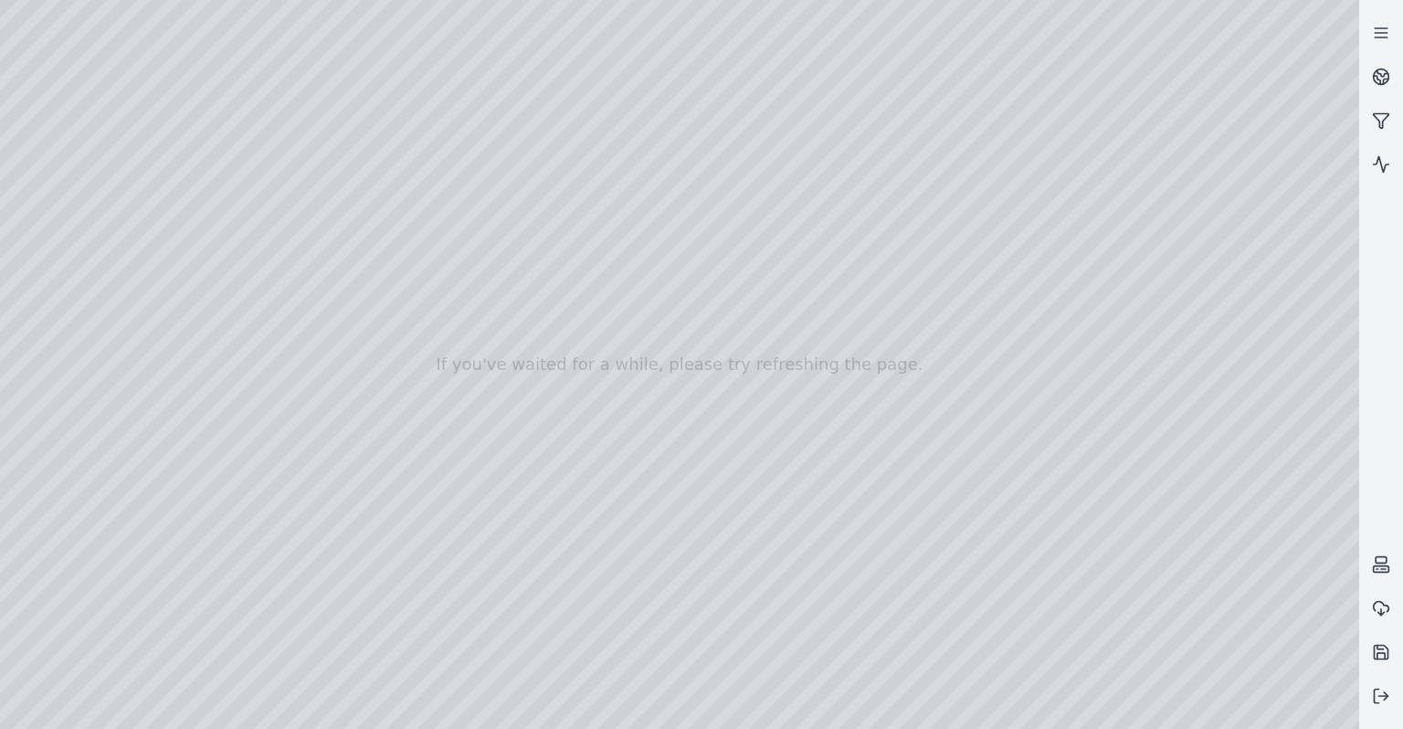
click at [717, 463] on div at bounding box center [679, 364] width 1359 height 729
click at [1222, 196] on div at bounding box center [679, 364] width 1359 height 729
click at [612, 249] on div at bounding box center [679, 364] width 1359 height 729
click at [1233, 195] on div at bounding box center [679, 364] width 1359 height 729
click at [671, 244] on div at bounding box center [679, 364] width 1359 height 729
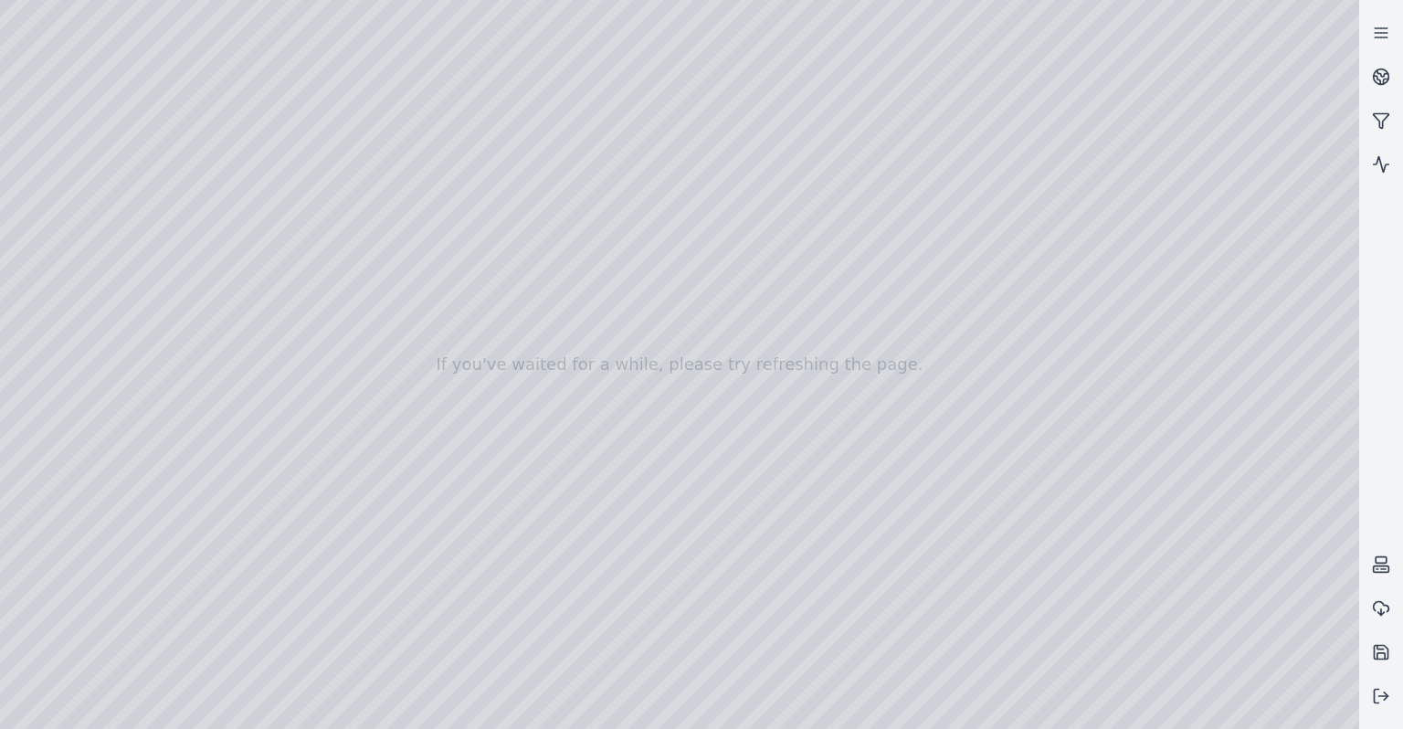
click at [1234, 195] on div at bounding box center [679, 364] width 1359 height 729
drag, startPoint x: 1010, startPoint y: 460, endPoint x: 1014, endPoint y: 436, distance: 25.1
click at [828, 440] on div at bounding box center [679, 364] width 1359 height 729
drag, startPoint x: 739, startPoint y: 471, endPoint x: 856, endPoint y: 481, distance: 117.3
click at [704, 336] on div at bounding box center [679, 364] width 1359 height 729
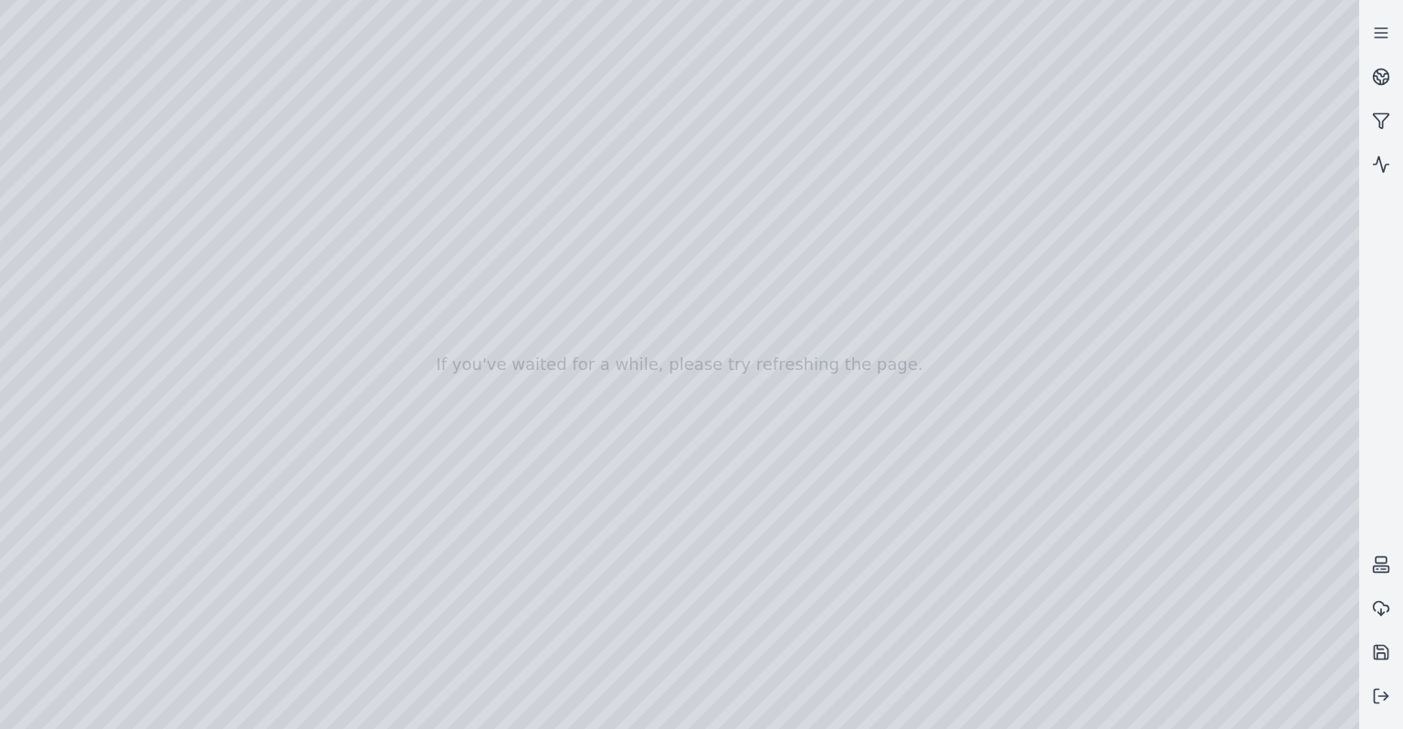
click at [1196, 119] on div at bounding box center [679, 364] width 1359 height 729
drag, startPoint x: 1074, startPoint y: 418, endPoint x: 1046, endPoint y: 422, distance: 27.8
click at [953, 590] on div at bounding box center [679, 364] width 1359 height 729
click at [1380, 79] on icon at bounding box center [1381, 77] width 18 height 18
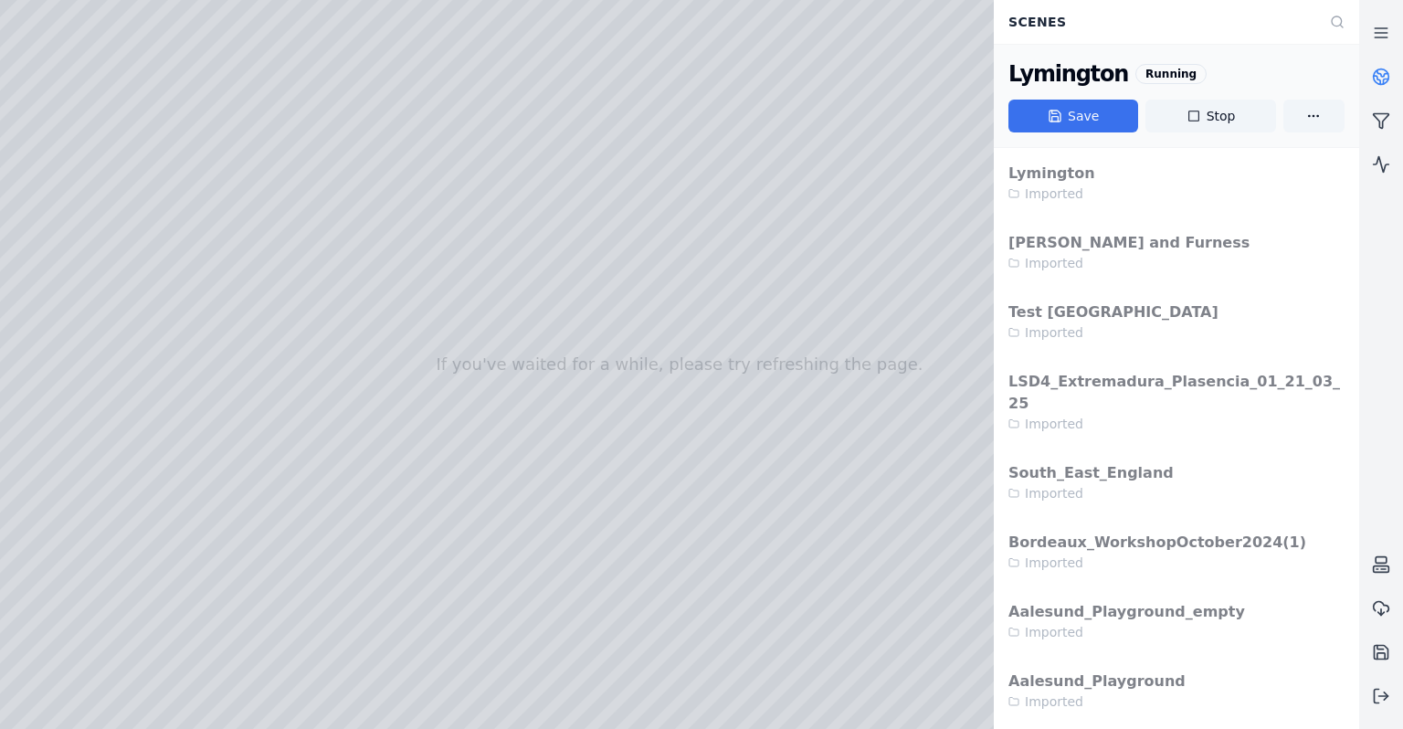
click at [1119, 109] on button "Save" at bounding box center [1074, 116] width 130 height 33
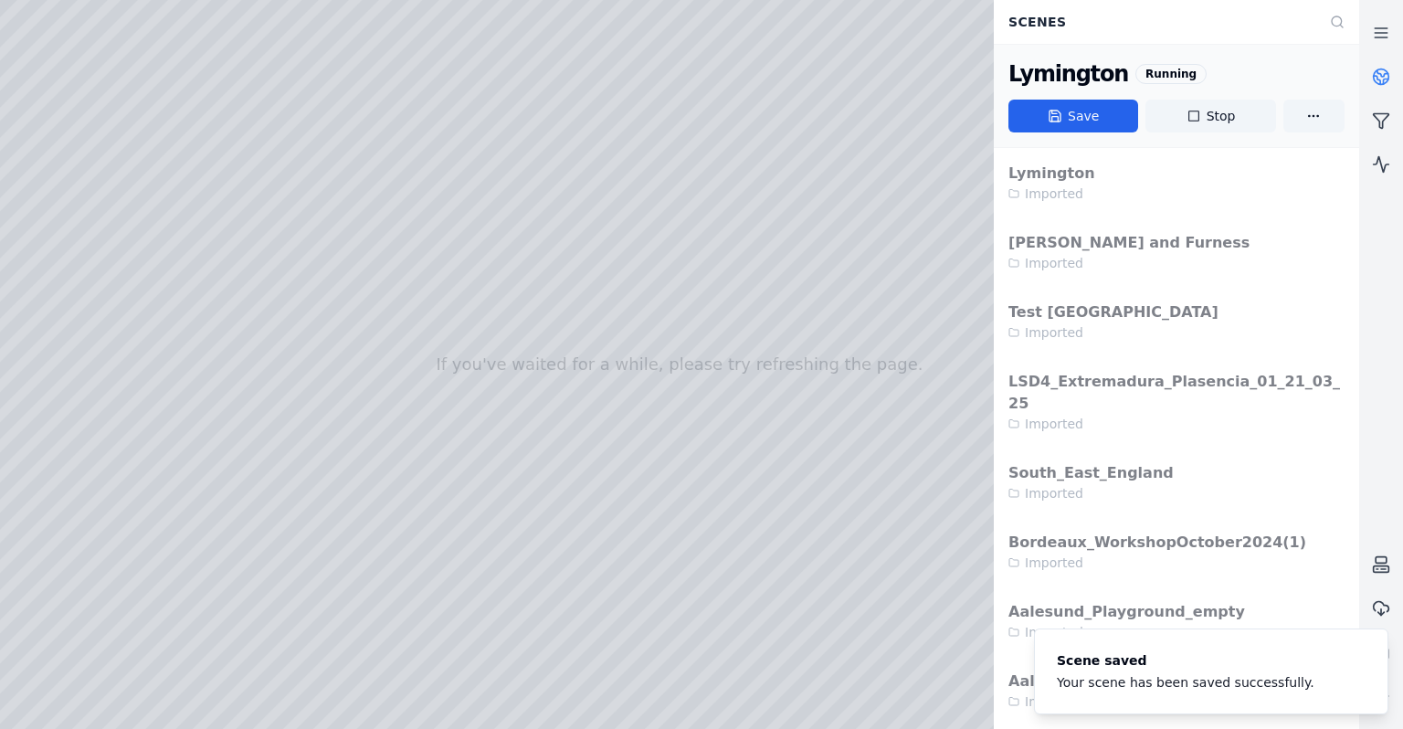
click at [722, 590] on div at bounding box center [679, 364] width 1359 height 729
click at [1377, 71] on circle at bounding box center [1382, 77] width 16 height 16
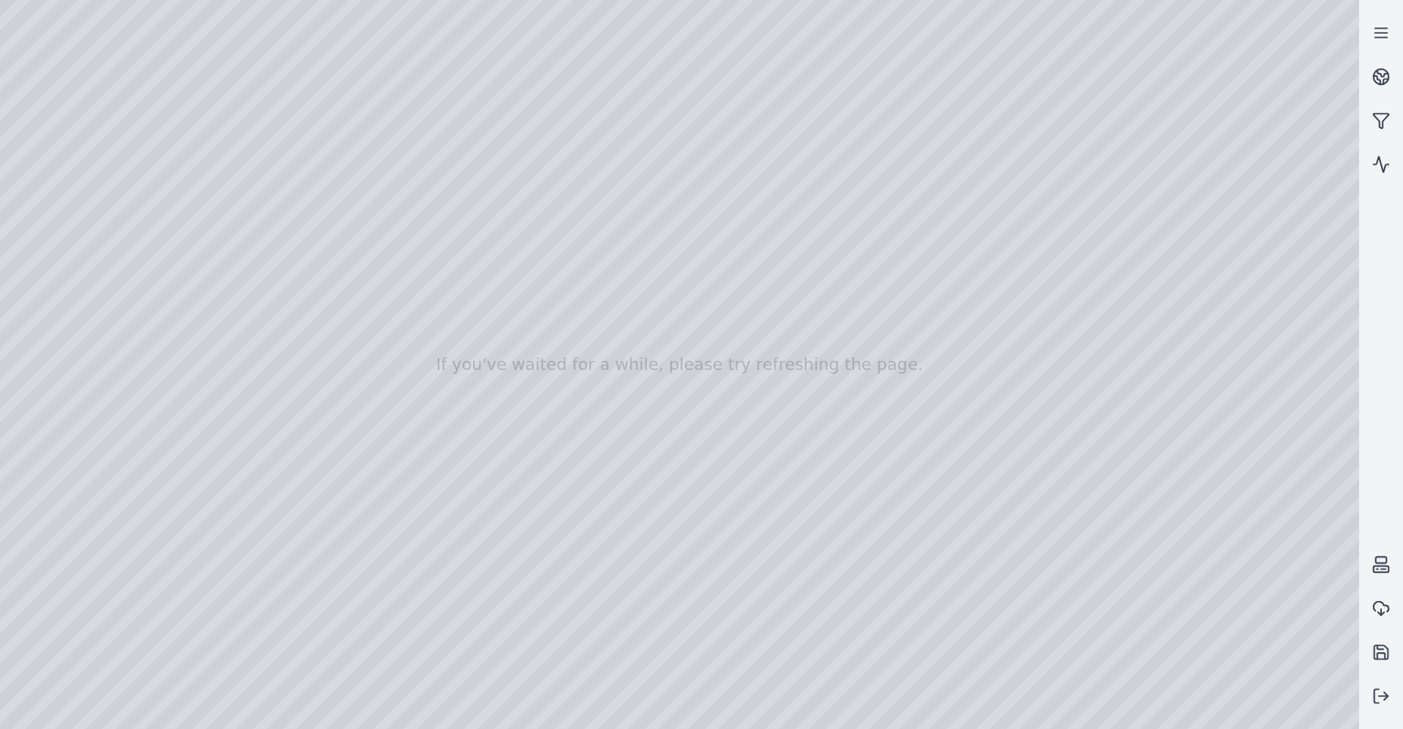
click at [1210, 240] on div at bounding box center [679, 364] width 1359 height 729
click at [1232, 342] on div at bounding box center [679, 364] width 1359 height 729
click at [1198, 563] on div at bounding box center [679, 364] width 1359 height 729
click at [1200, 113] on div at bounding box center [679, 364] width 1359 height 729
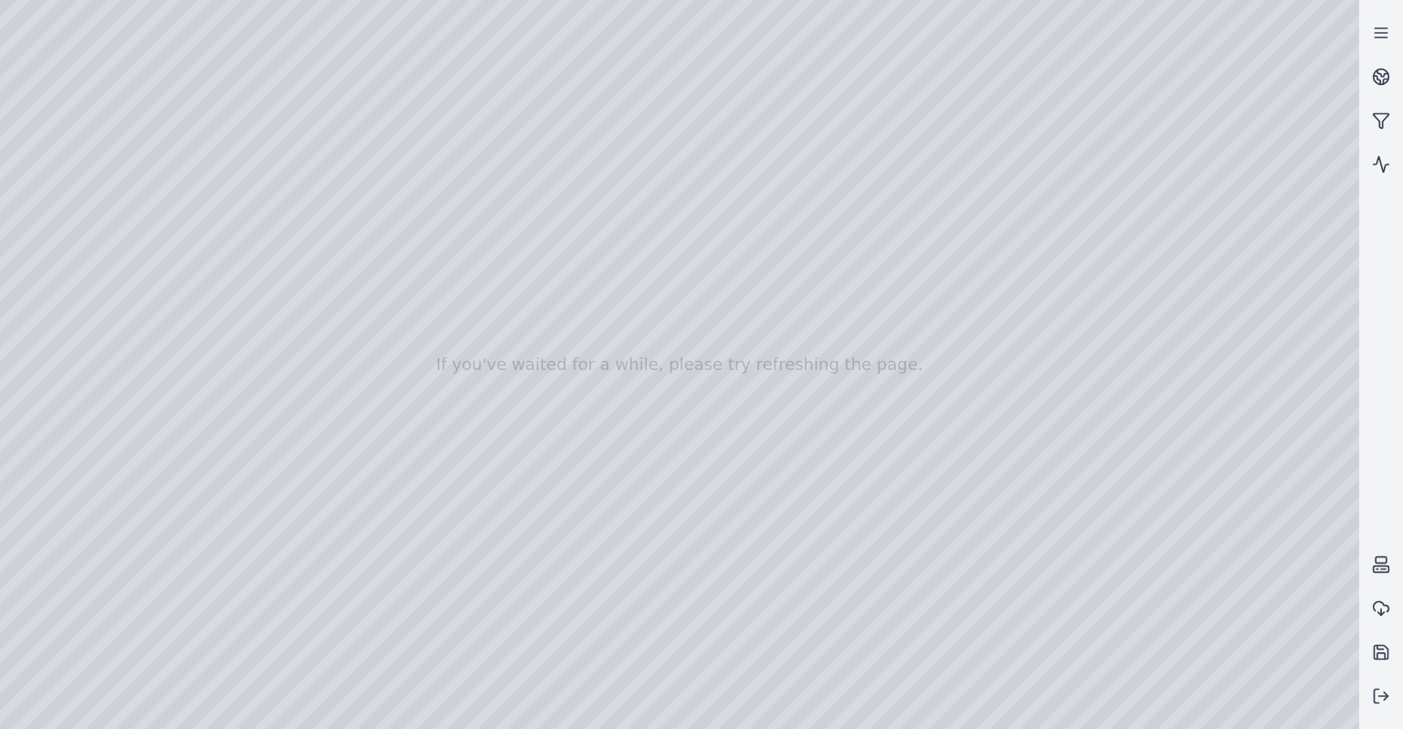
click at [1200, 113] on div at bounding box center [679, 364] width 1359 height 729
click at [947, 560] on div at bounding box center [679, 364] width 1359 height 729
click at [1373, 696] on icon at bounding box center [1381, 696] width 18 height 18
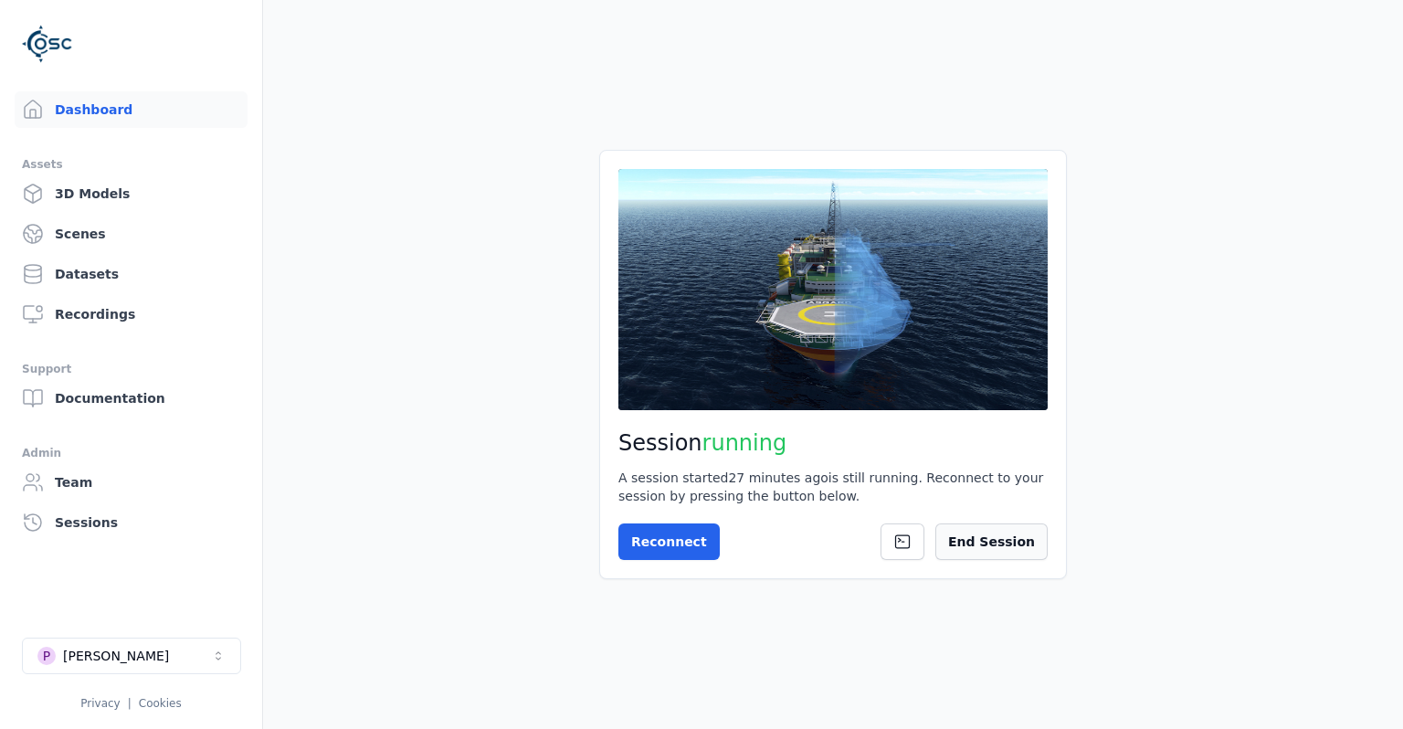
click at [1017, 532] on button "End Session" at bounding box center [992, 542] width 112 height 37
